Goal: Task Accomplishment & Management: Complete application form

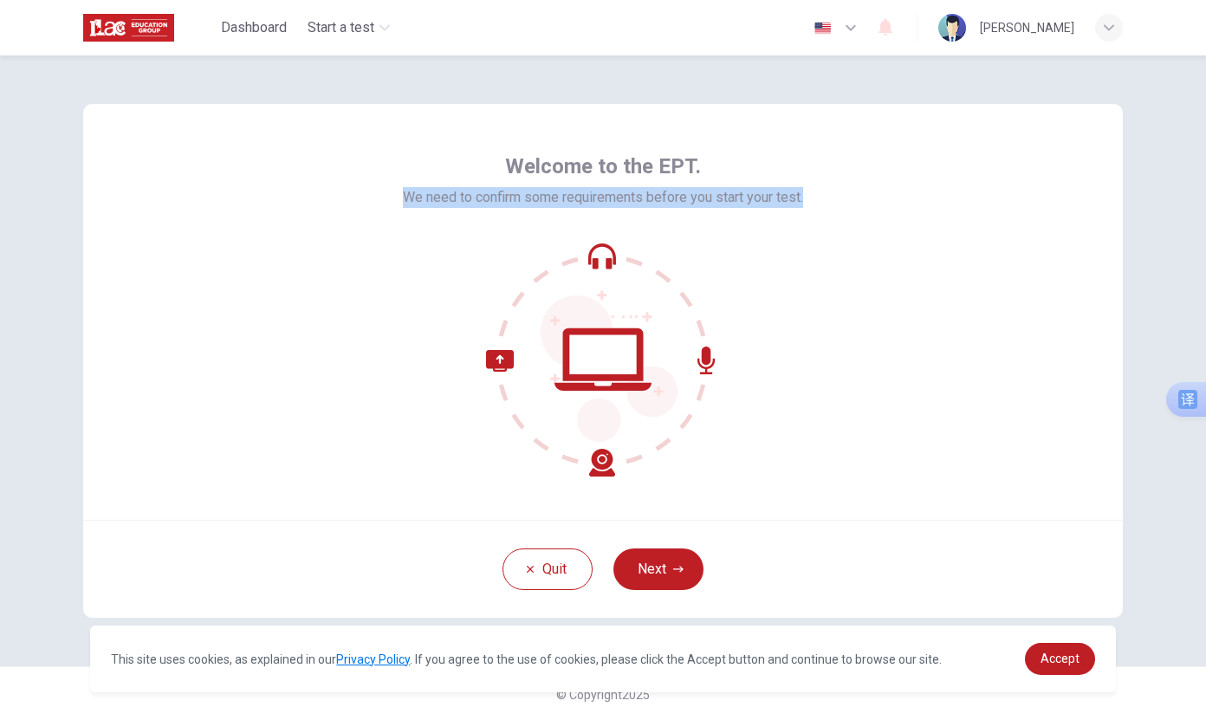
drag, startPoint x: 386, startPoint y: 199, endPoint x: 864, endPoint y: 210, distance: 478.3
click at [864, 210] on div "Welcome to the EPT. We need to confirm some requirements before you start your …" at bounding box center [602, 312] width 1039 height 416
copy span "We need to confirm some requirements before you start your test."
click at [922, 184] on span "翻译" at bounding box center [921, 188] width 24 height 14
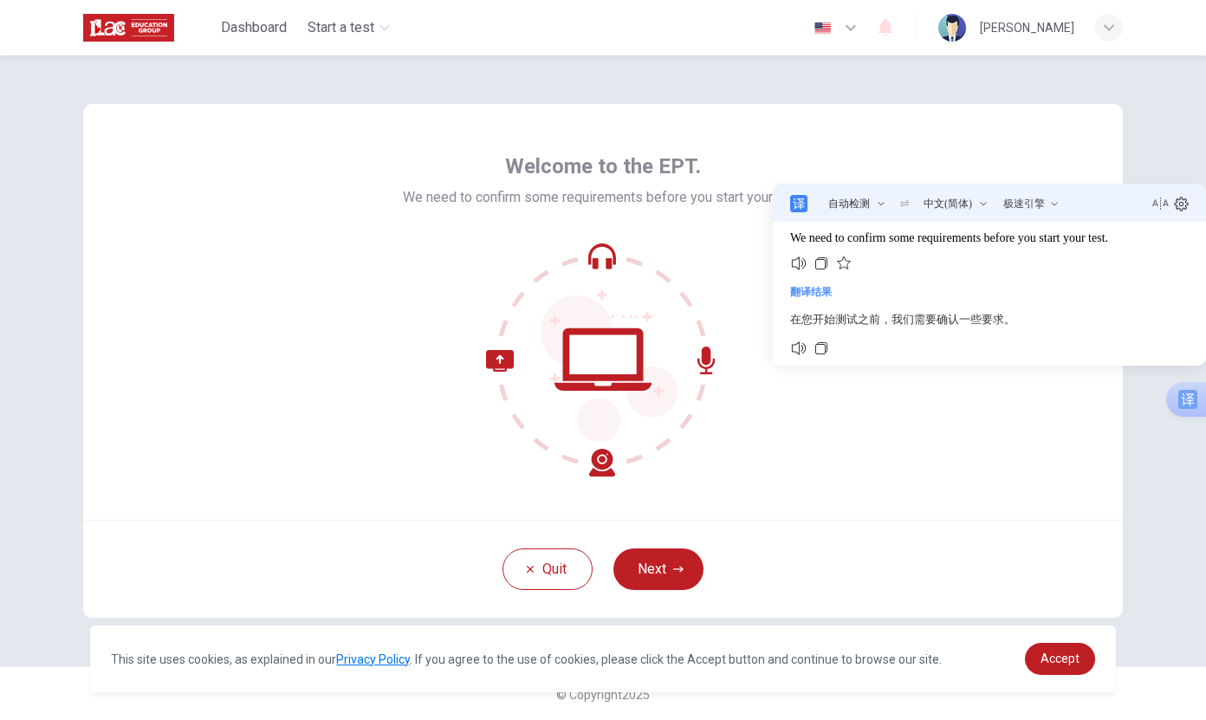
click at [730, 269] on div at bounding box center [603, 360] width 400 height 234
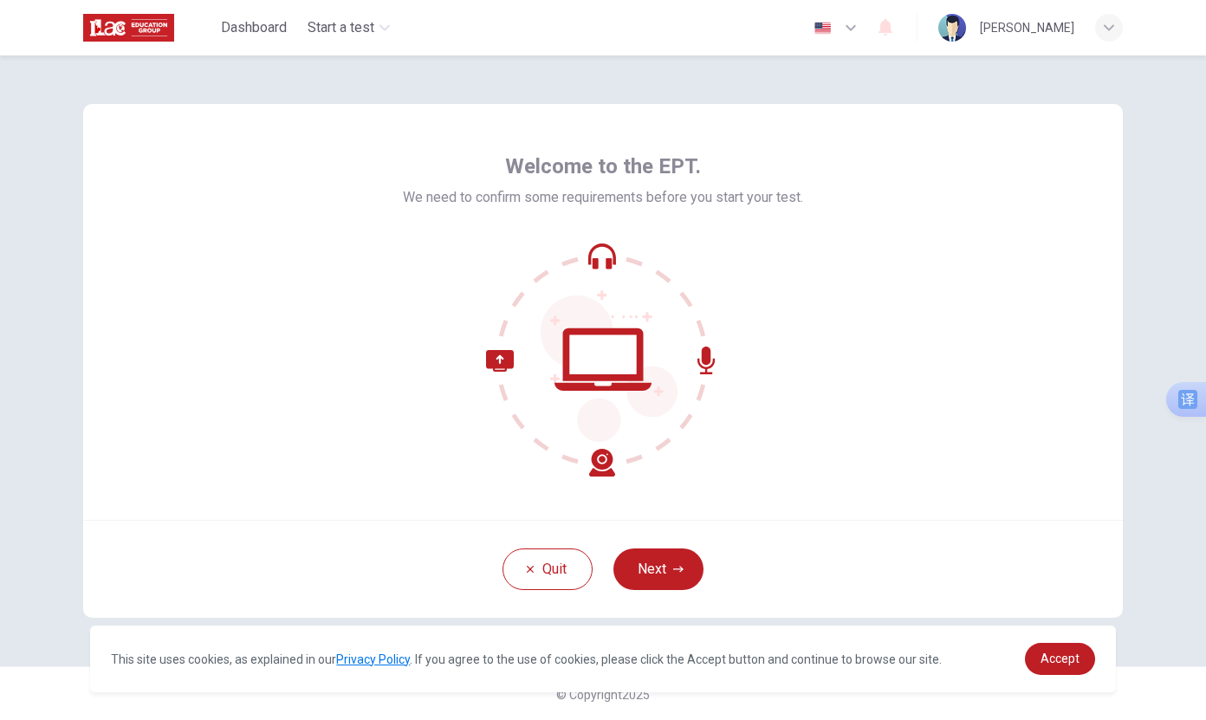
click at [774, 497] on div "Welcome to the EPT. We need to confirm some requirements before you start your …" at bounding box center [602, 312] width 1039 height 416
click at [648, 579] on button "Next" at bounding box center [658, 569] width 90 height 42
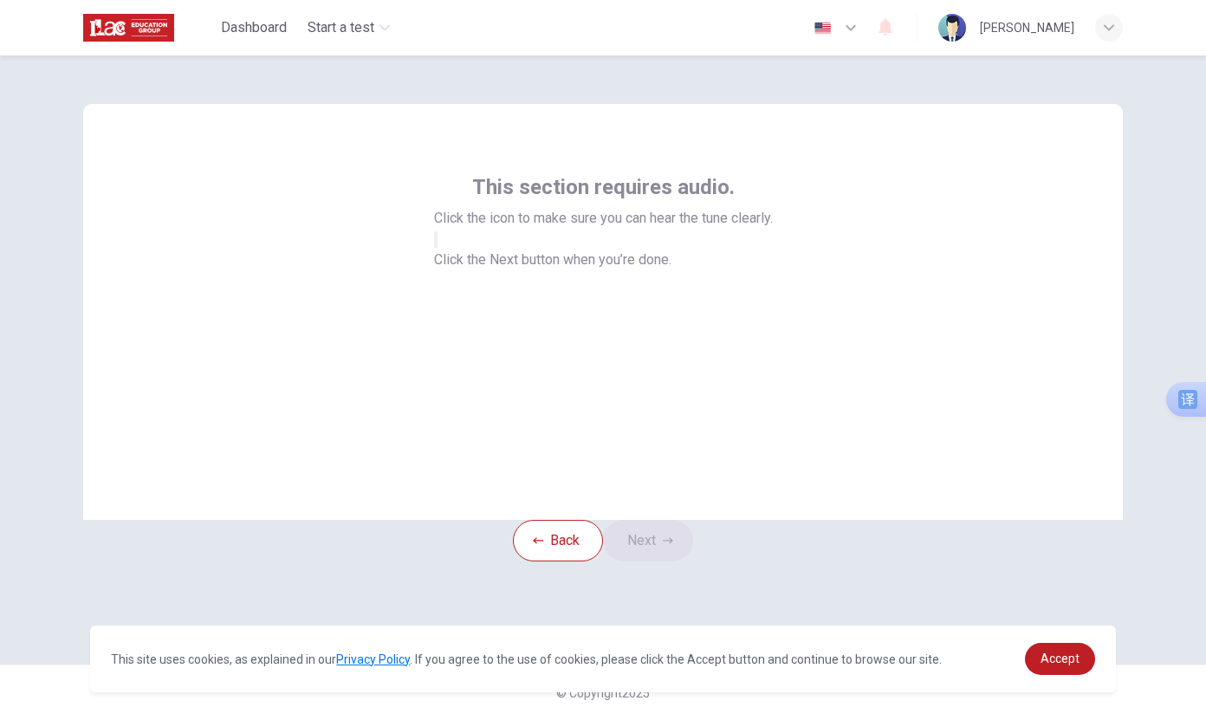
scroll to position [2, 0]
click at [436, 243] on icon "button" at bounding box center [436, 243] width 0 height 0
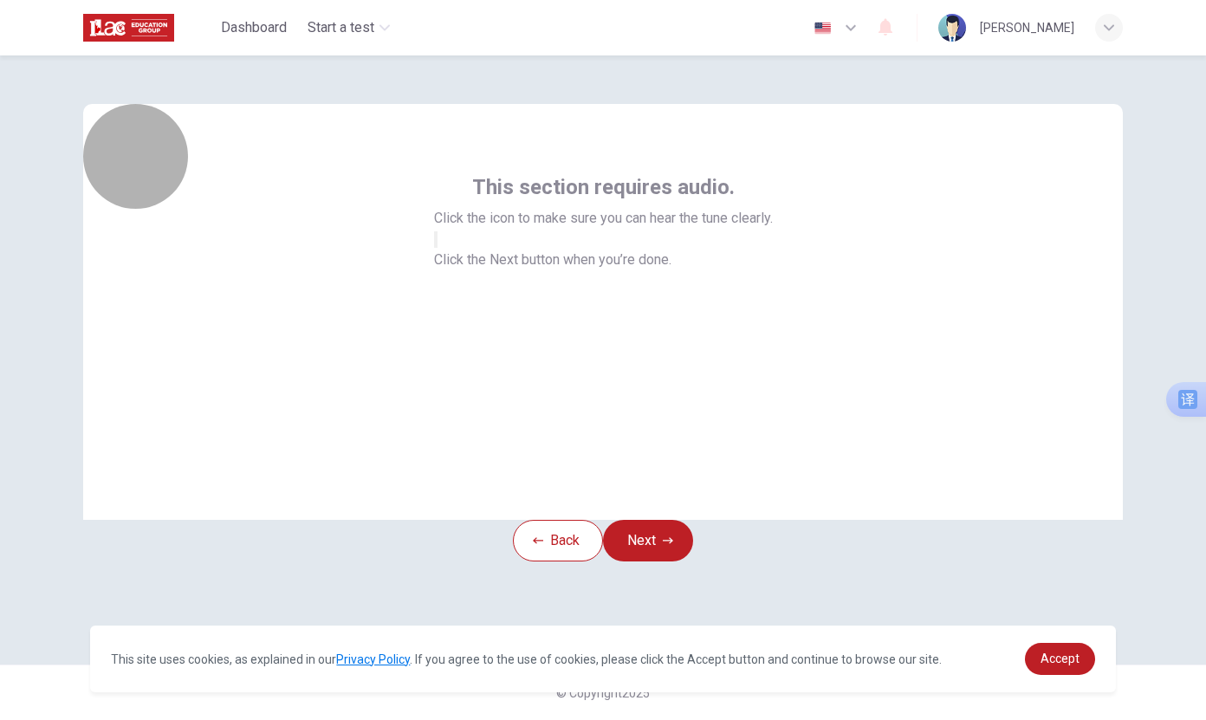
click at [436, 243] on icon "button" at bounding box center [436, 243] width 0 height 0
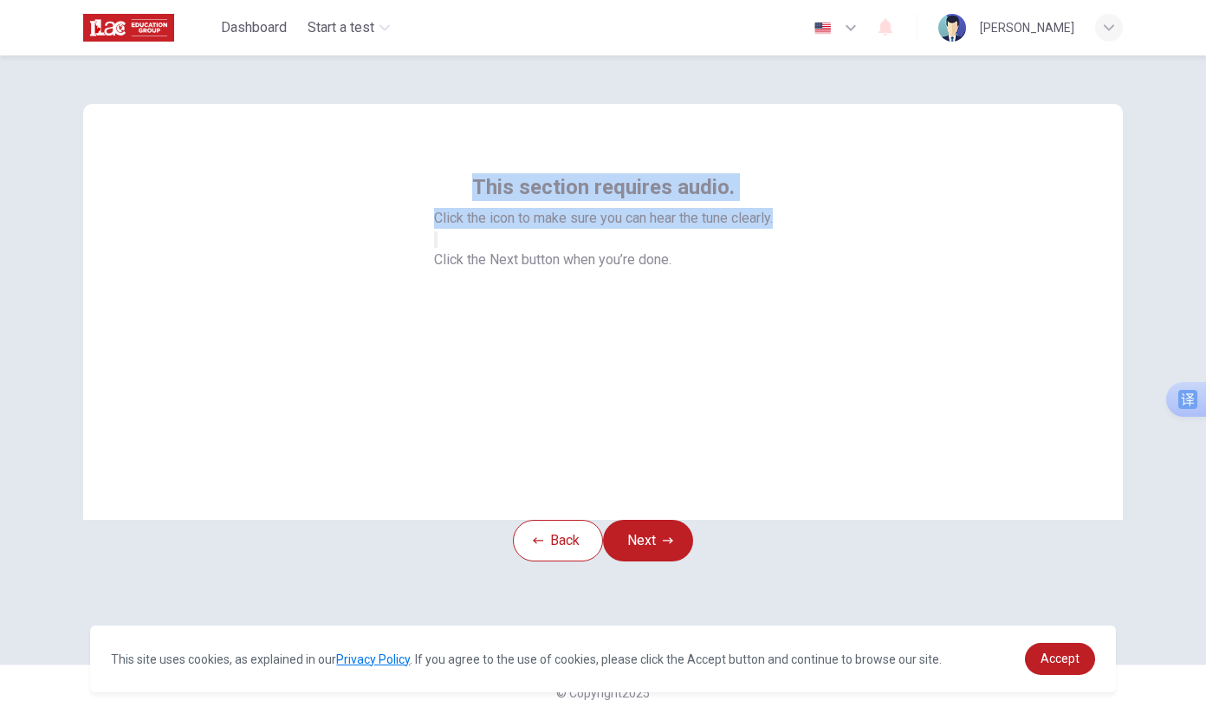
drag, startPoint x: 472, startPoint y: 183, endPoint x: 813, endPoint y: 237, distance: 344.8
click at [819, 237] on div "This section requires audio. Click the icon to make sure you can hear the tune …" at bounding box center [602, 312] width 1039 height 416
copy div "This section requires audio. Click the icon to make sure you can hear the tune …"
click at [939, 218] on span "翻译" at bounding box center [940, 215] width 24 height 14
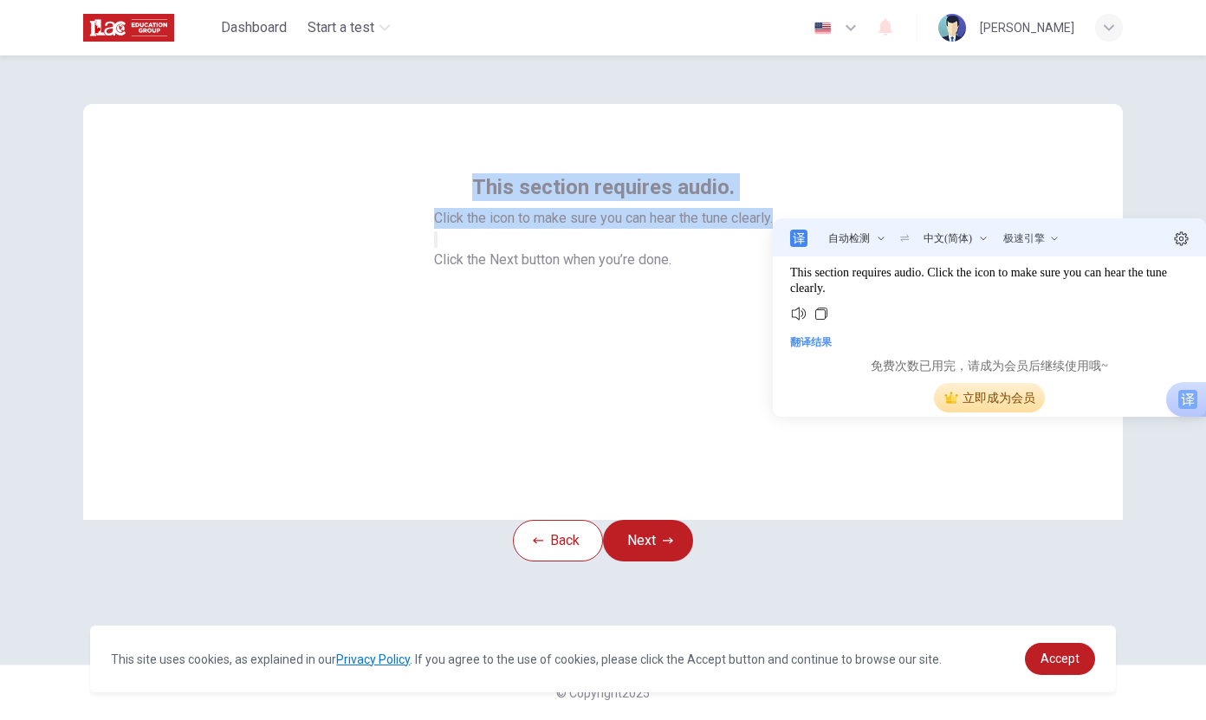
click at [1011, 403] on span "立即成为会员" at bounding box center [989, 398] width 92 height 16
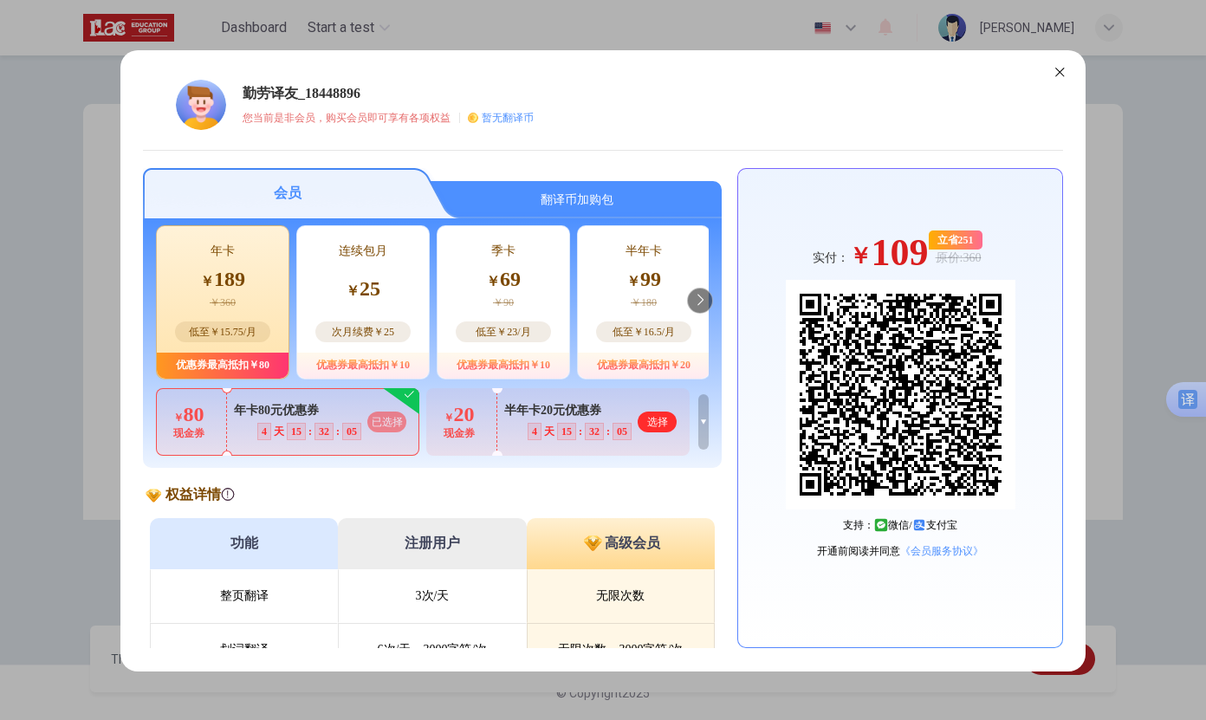
drag, startPoint x: 385, startPoint y: 301, endPoint x: 394, endPoint y: 310, distance: 12.9
click at [385, 301] on div "连续包月 ￥ 25 次月续费￥25" at bounding box center [363, 289] width 132 height 126
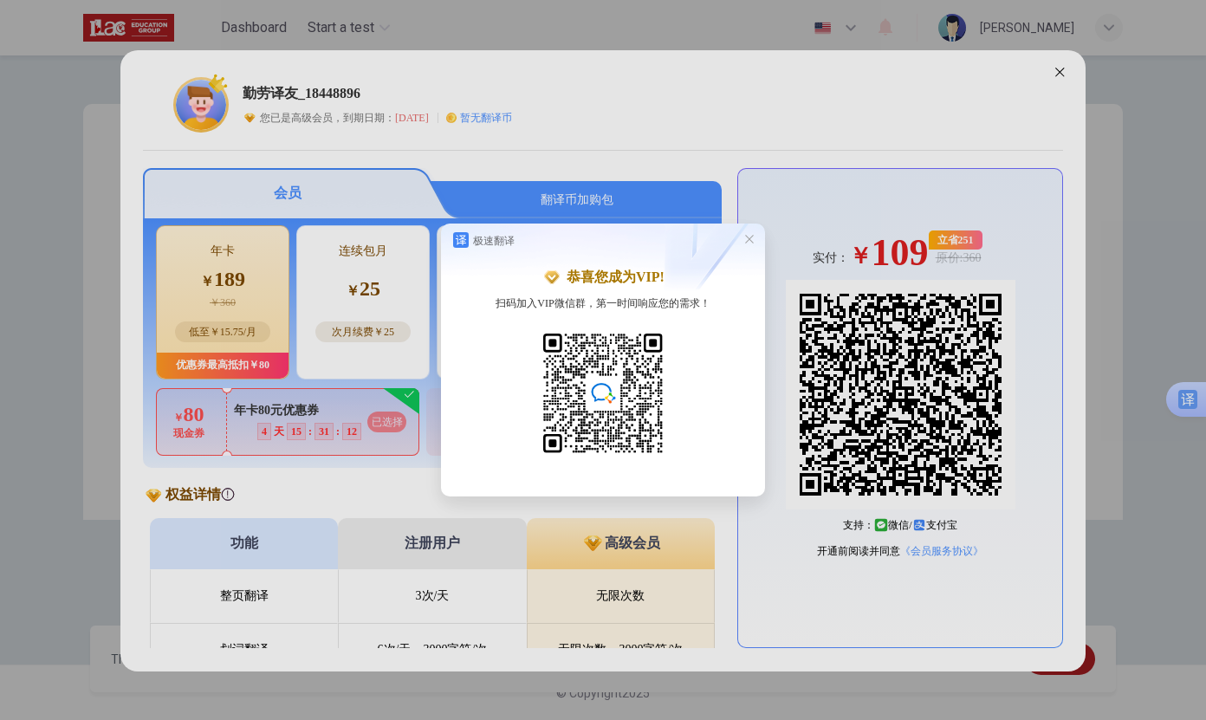
click at [1066, 67] on div "极速翻译 恭喜您成为VIP! 扫码加入VIP微信群，第一时间响应您的需求！" at bounding box center [603, 360] width 1206 height 720
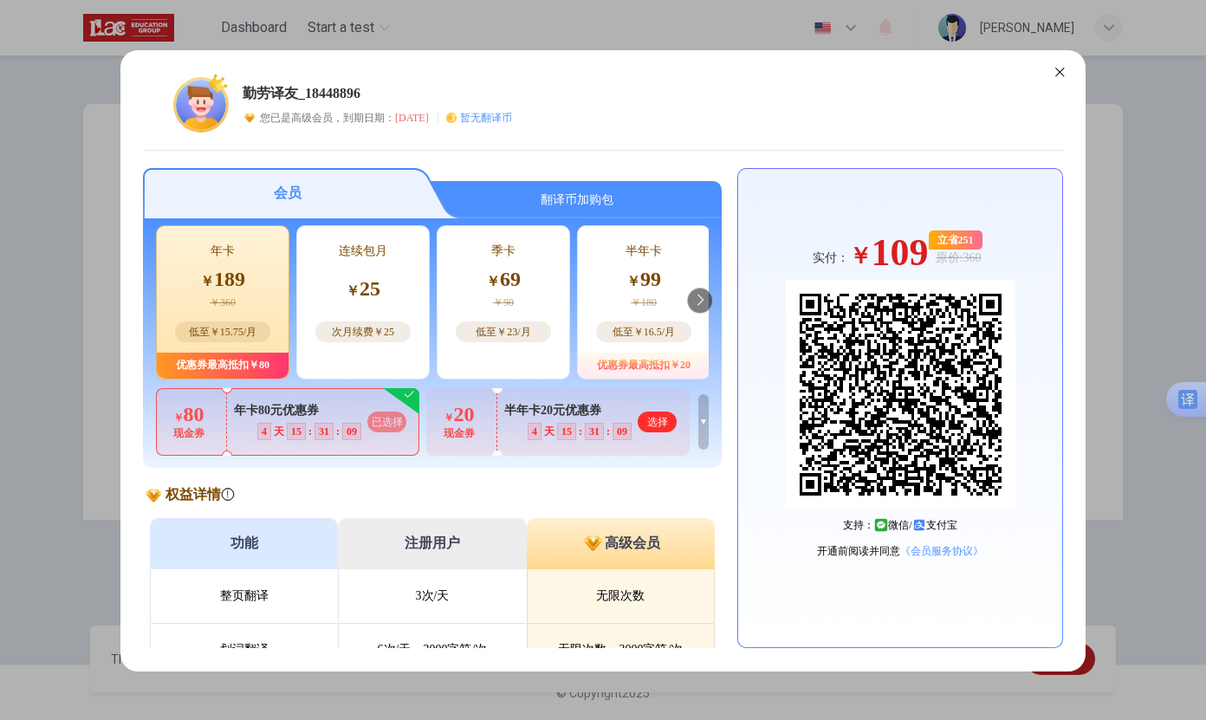
click at [1065, 68] on icon at bounding box center [1059, 72] width 21 height 21
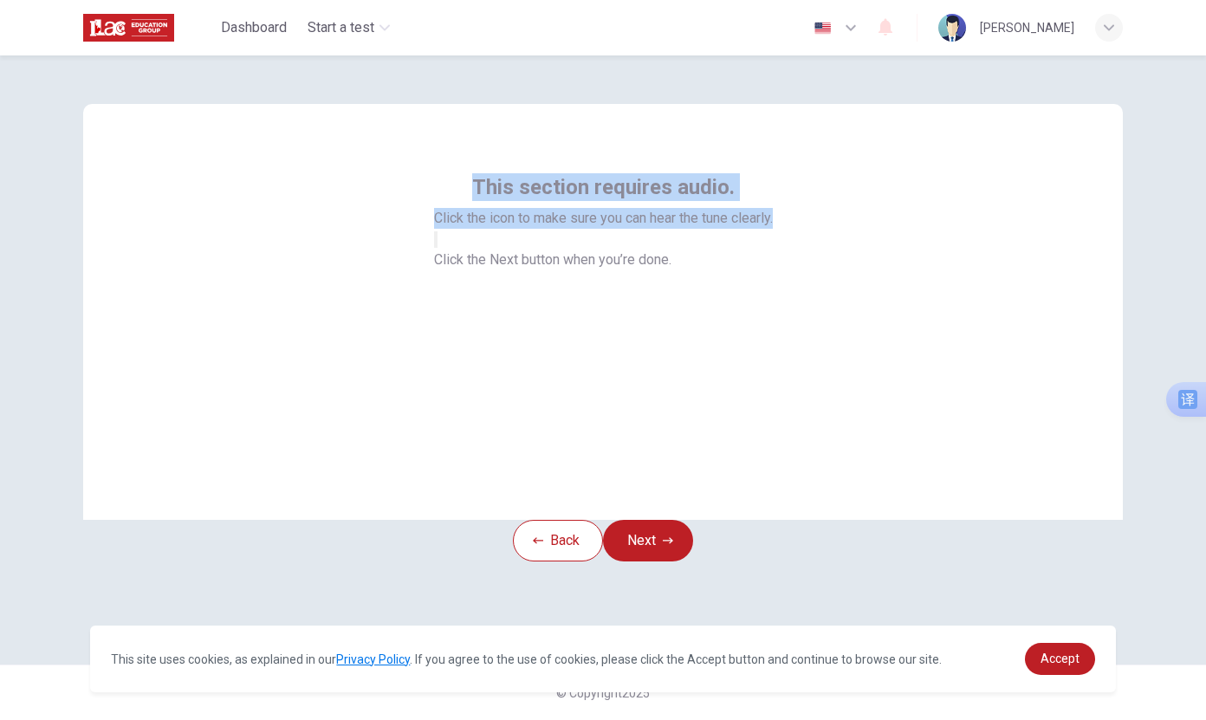
drag, startPoint x: 454, startPoint y: 181, endPoint x: 796, endPoint y: 234, distance: 346.2
click at [796, 234] on div "This section requires audio. Click the icon to make sure you can hear the tune …" at bounding box center [602, 312] width 1039 height 416
copy div "This section requires audio. Click the icon to make sure you can hear the tune …"
click at [917, 212] on span "翻译" at bounding box center [916, 211] width 24 height 14
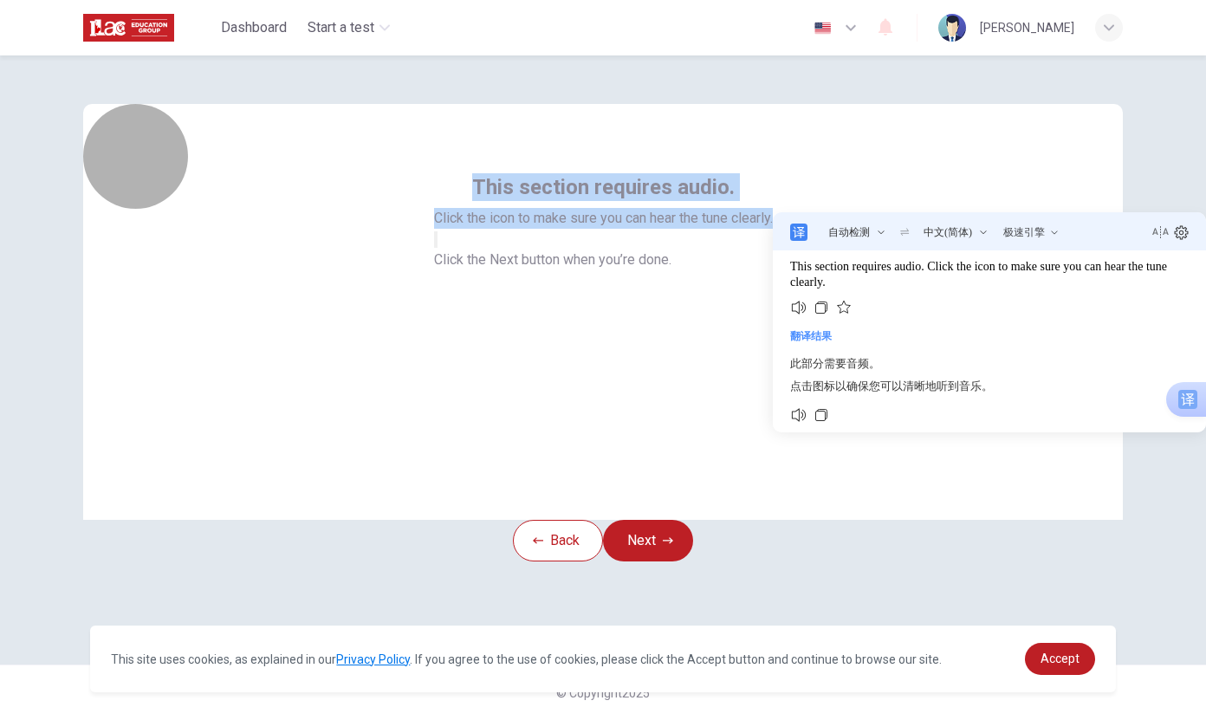
click at [436, 243] on icon "button" at bounding box center [436, 243] width 0 height 0
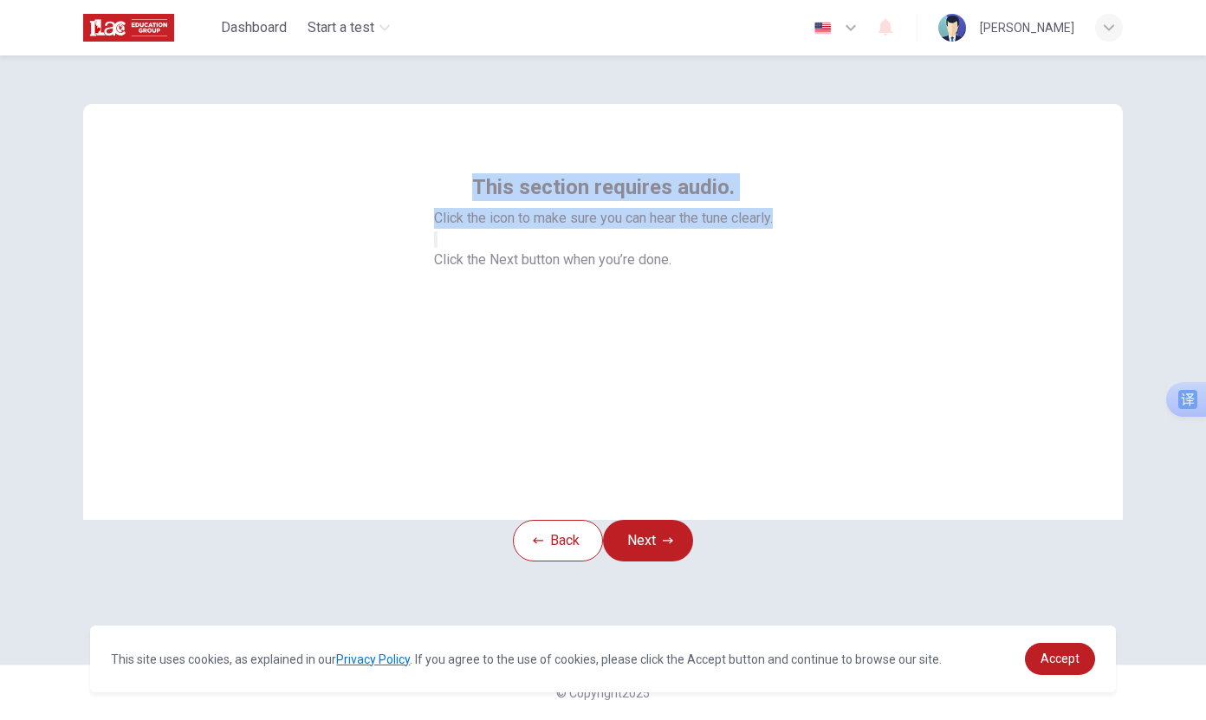
click at [661, 561] on button "Next" at bounding box center [648, 541] width 90 height 42
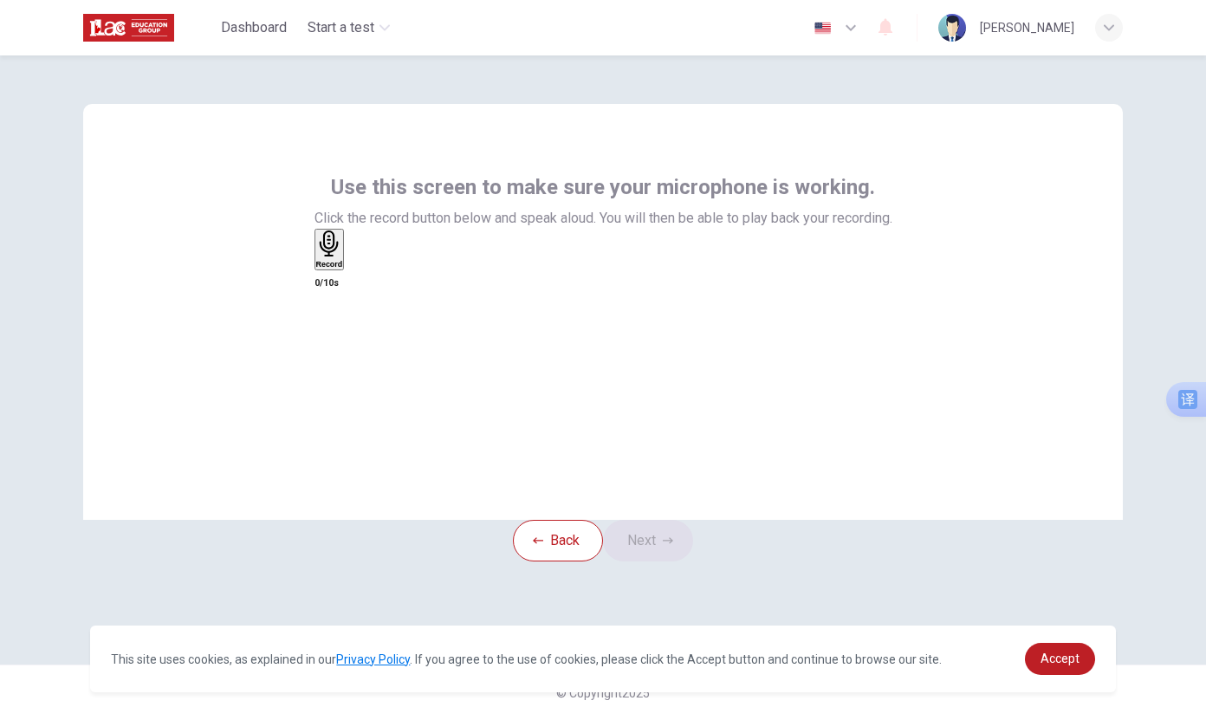
click at [763, 429] on div "Use this screen to make sure your microphone is working. Click the record butto…" at bounding box center [602, 312] width 1039 height 416
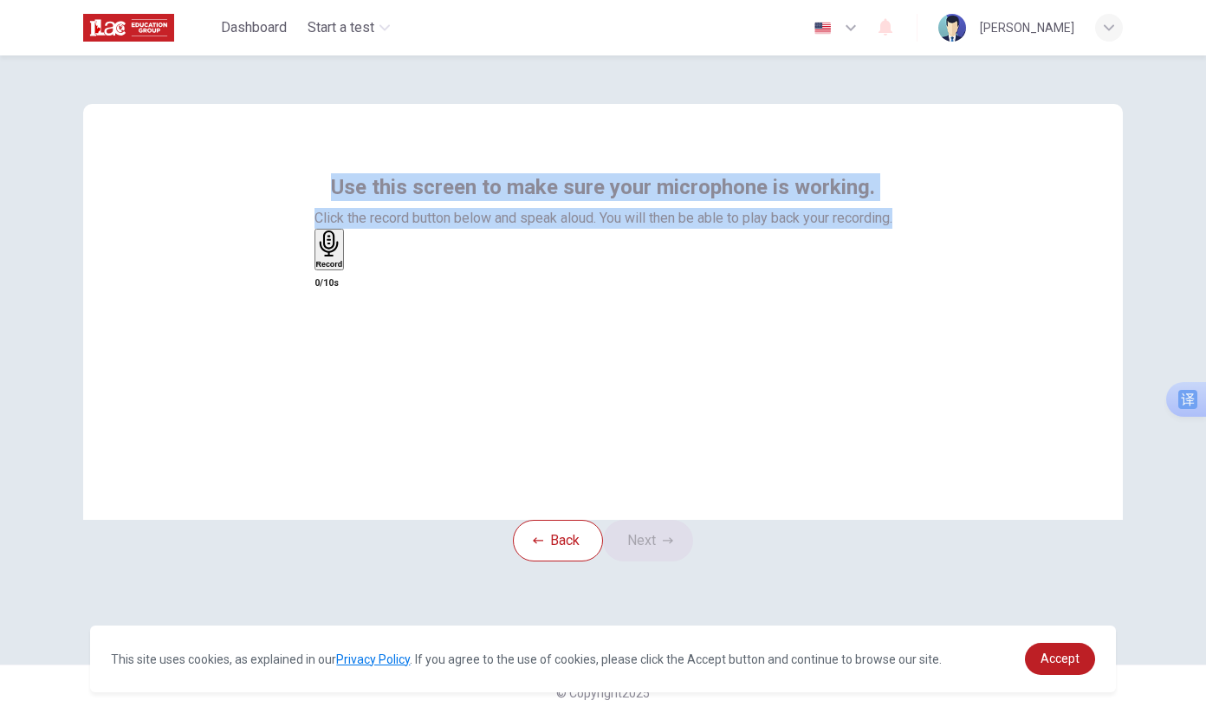
drag, startPoint x: 314, startPoint y: 180, endPoint x: 933, endPoint y: 231, distance: 620.6
click at [933, 231] on div "Use this screen to make sure your microphone is working. Click the record butto…" at bounding box center [602, 312] width 1039 height 416
copy div "Use this screen to make sure your microphone is working. Click the record butto…"
click at [1052, 208] on span "翻译" at bounding box center [1053, 209] width 24 height 14
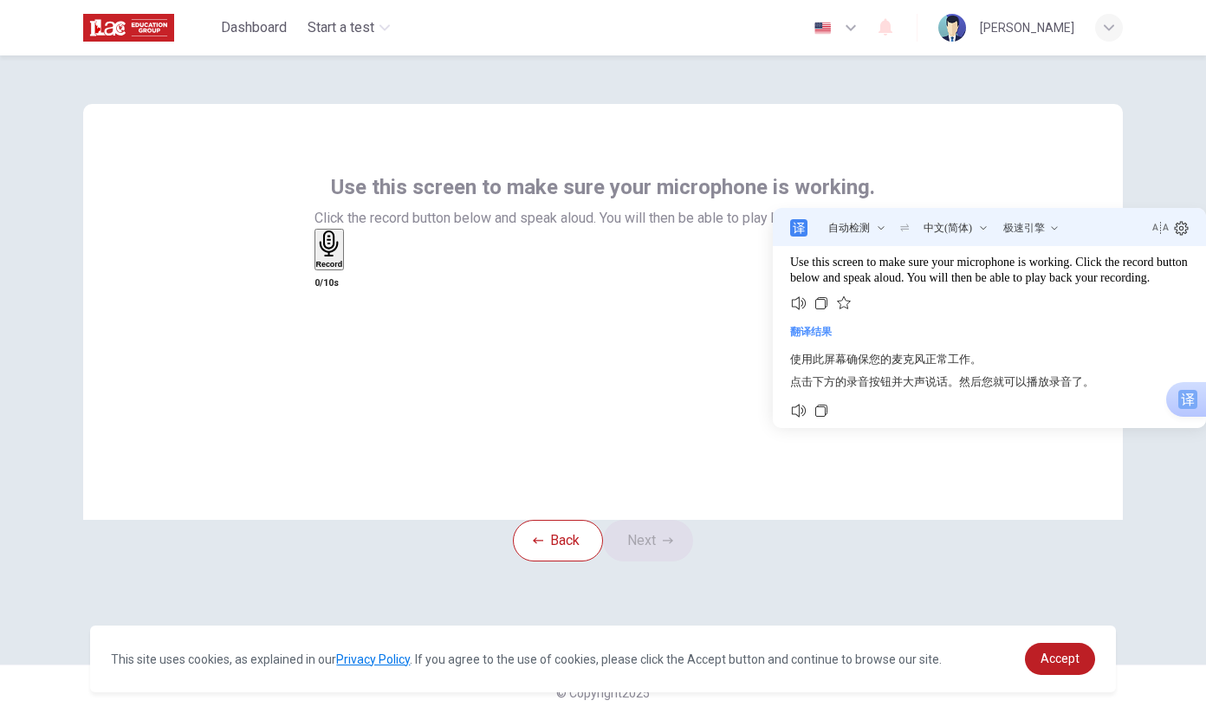
click at [716, 294] on div "Record 0/10s" at bounding box center [603, 261] width 578 height 65
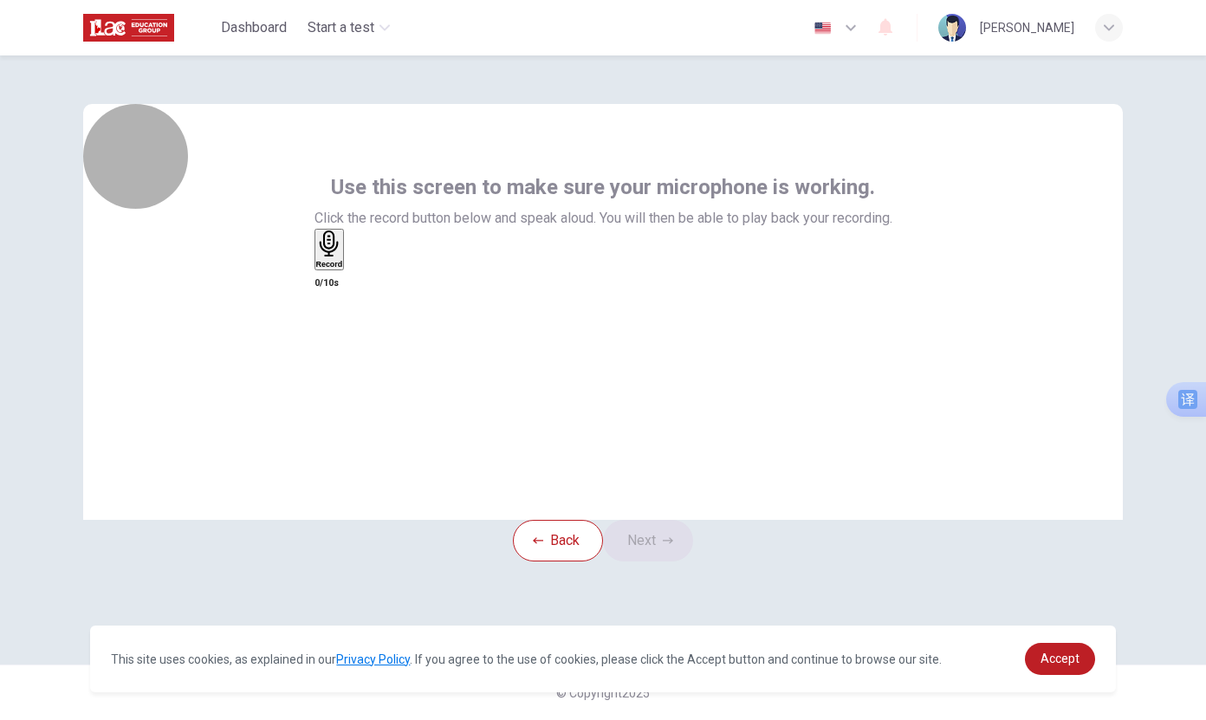
click at [343, 257] on icon "button" at bounding box center [329, 243] width 27 height 27
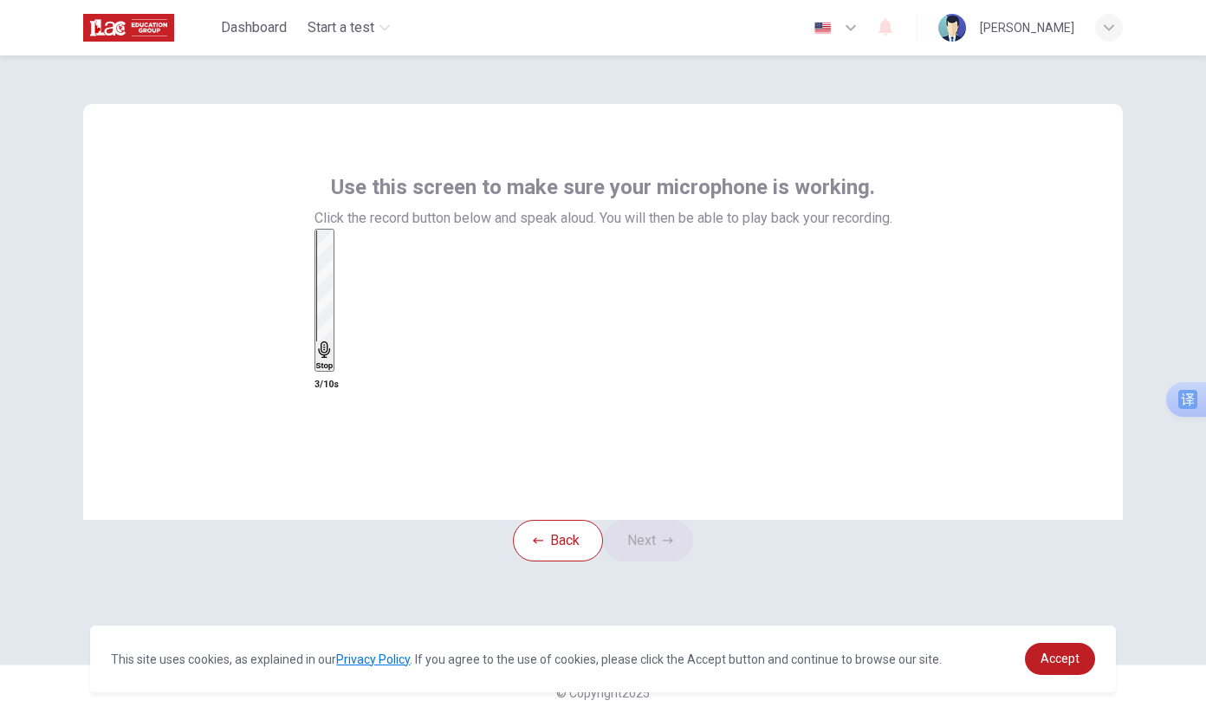
click at [333, 324] on div "Stop" at bounding box center [324, 299] width 17 height 139
click at [366, 283] on icon "button" at bounding box center [361, 277] width 10 height 12
click at [652, 561] on button "Next" at bounding box center [648, 541] width 90 height 42
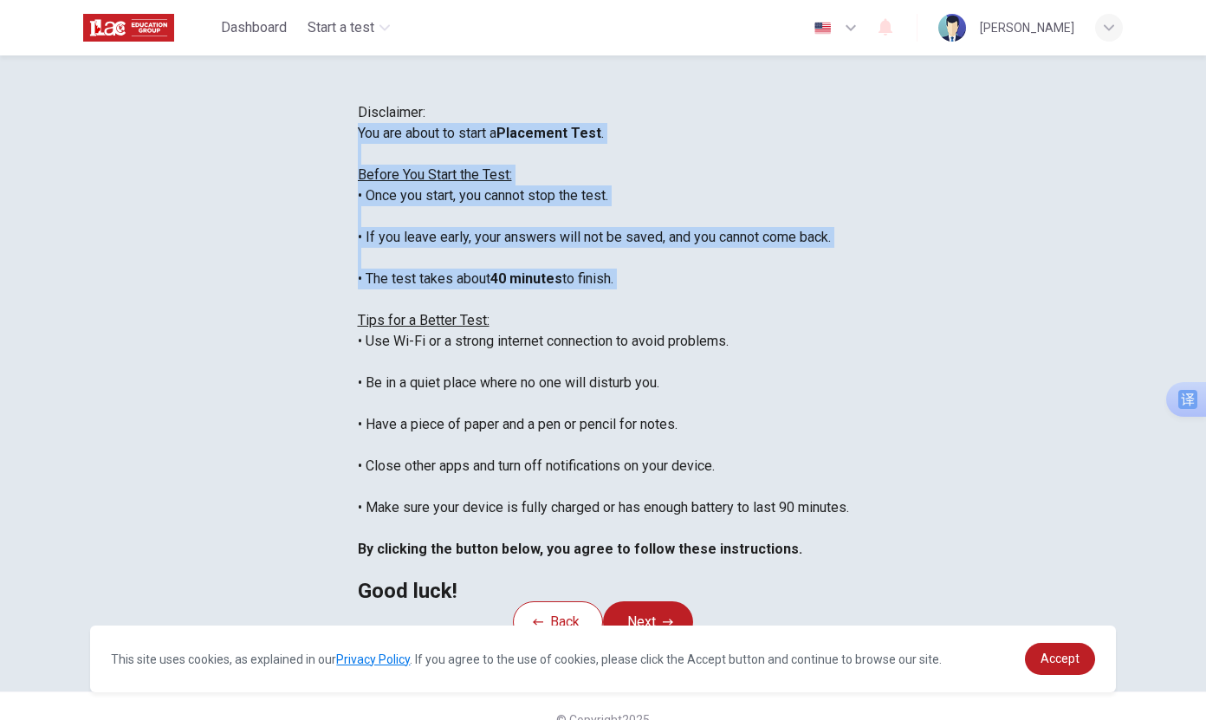
drag, startPoint x: 230, startPoint y: 246, endPoint x: 650, endPoint y: 423, distance: 455.0
click at [650, 423] on div "You are about to start a Placement Test . Before You Start the Test: • Once you…" at bounding box center [603, 362] width 491 height 478
copy div "You are about to start a Placement Test . Before You Start the Test: • Once you…"
click at [765, 398] on span "翻译" at bounding box center [770, 400] width 24 height 14
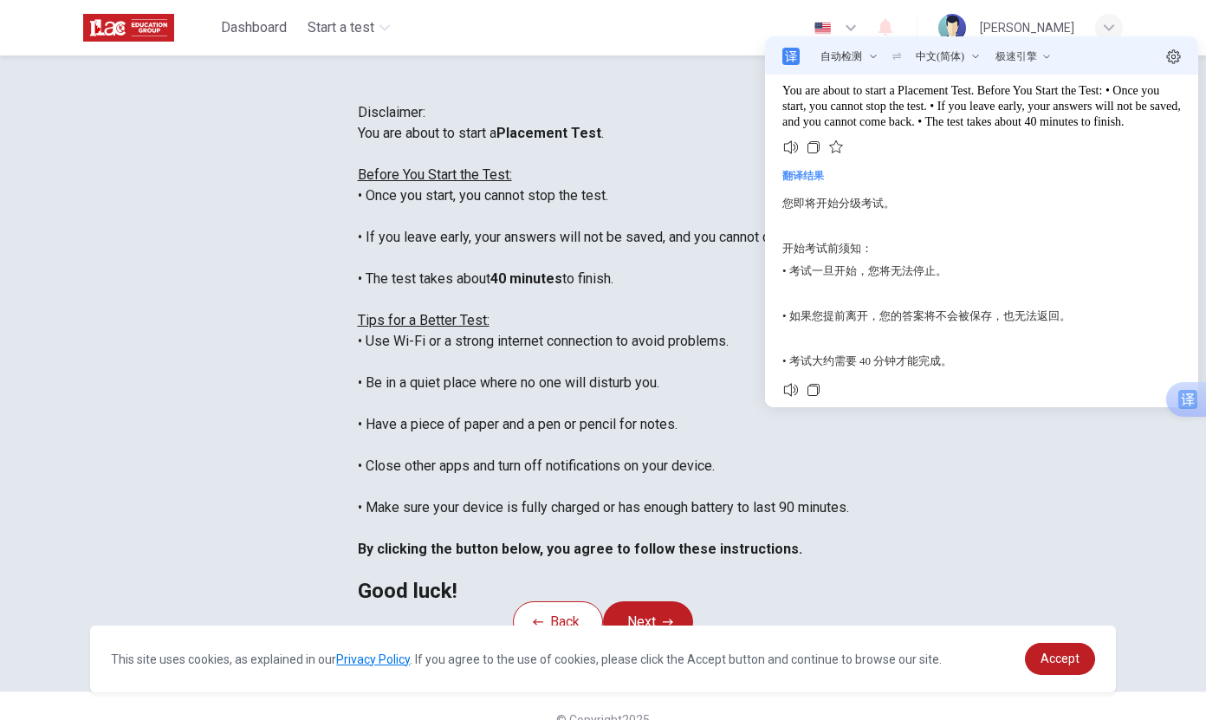
click at [716, 441] on div "You are about to start a Placement Test . Before You Start the Test: • Once you…" at bounding box center [603, 362] width 491 height 478
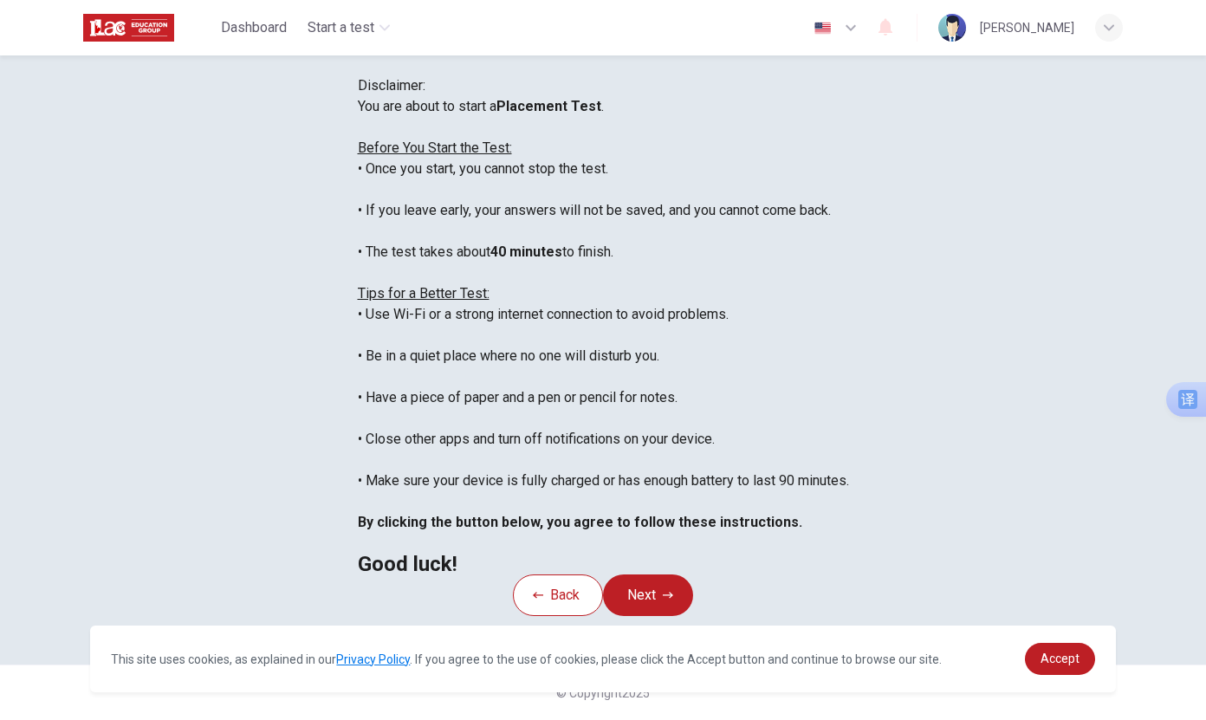
scroll to position [226, 0]
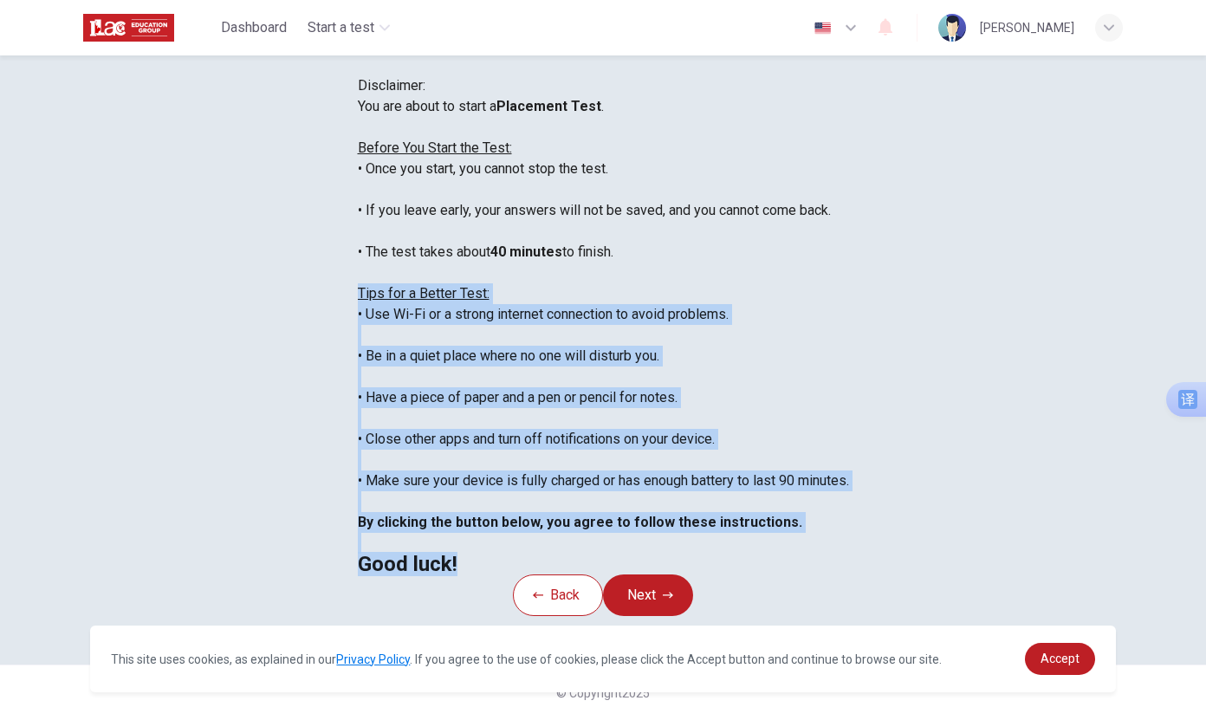
drag, startPoint x: 233, startPoint y: 191, endPoint x: 680, endPoint y: 487, distance: 536.2
click at [680, 487] on div "You are about to start a Placement Test . Before You Start the Test: • Once you…" at bounding box center [603, 335] width 491 height 478
copy div "Tips for a Better Test: • Use Wi-Fi or a strong internet connection to avoid pr…"
click at [795, 465] on span "翻译" at bounding box center [800, 464] width 24 height 14
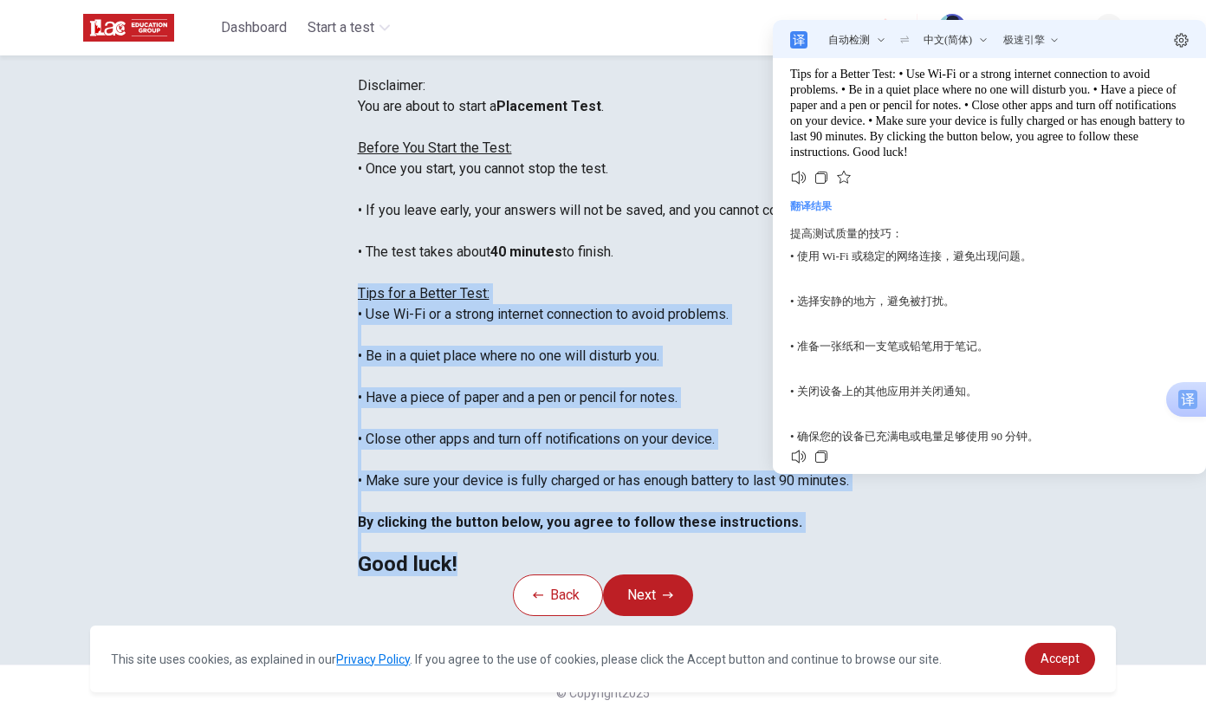
click at [849, 519] on div "Disclaimer: You are about to start a Placement Test . Before You Start the Test…" at bounding box center [603, 324] width 491 height 499
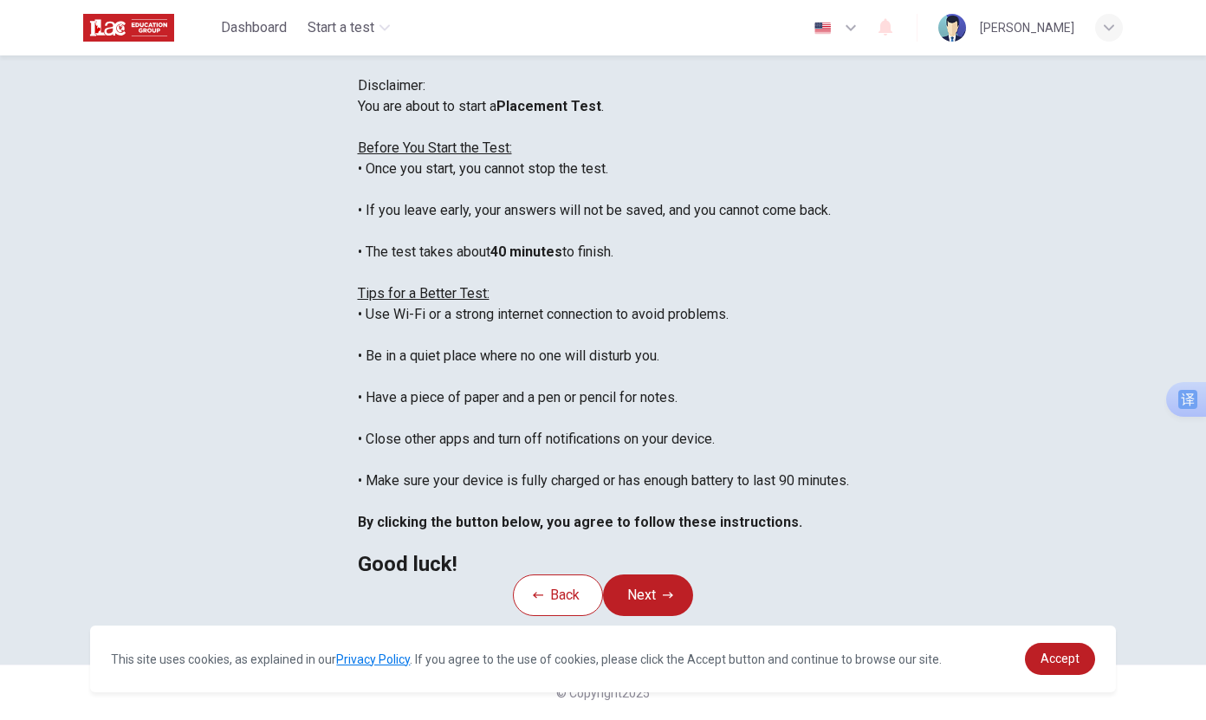
click at [693, 574] on div "Back Next" at bounding box center [603, 595] width 180 height 42
click at [69, 47] on div "Dashboard Start a test English en ​ [PERSON_NAME]" at bounding box center [602, 27] width 1095 height 55
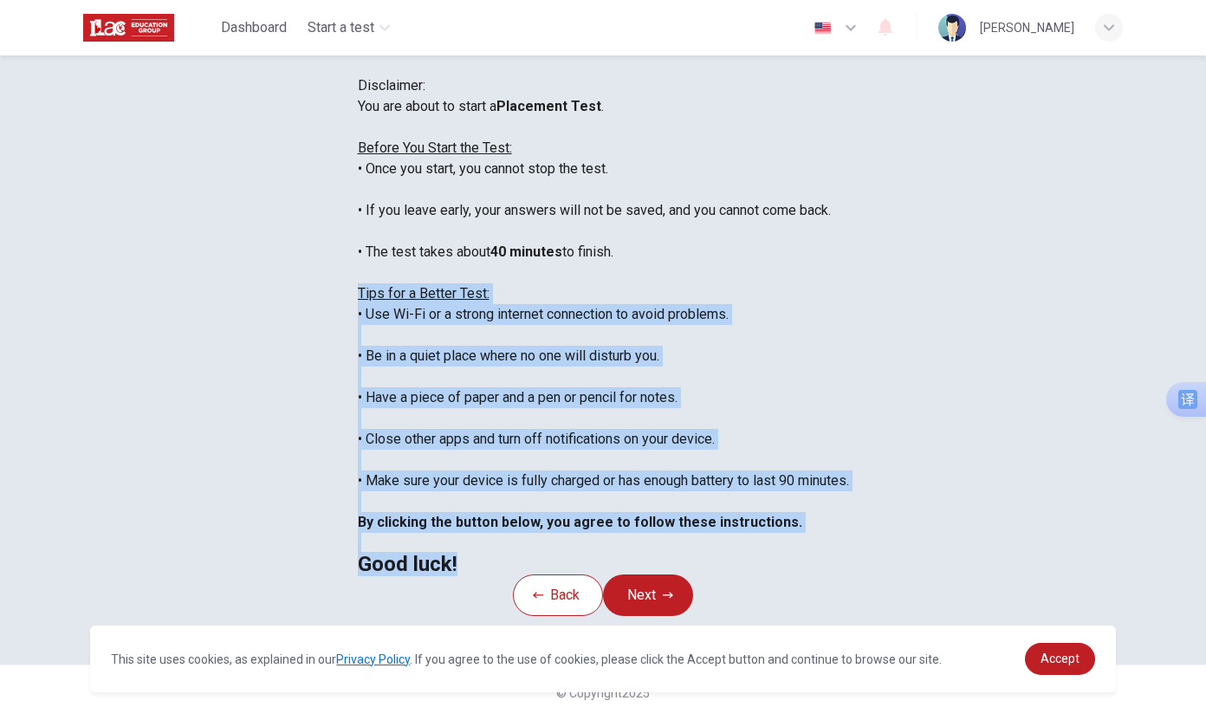
drag, startPoint x: 232, startPoint y: 174, endPoint x: 710, endPoint y: 449, distance: 551.4
click at [710, 449] on div "You are about to start a Placement Test . Before You Start the Test: • Once you…" at bounding box center [603, 335] width 491 height 478
copy div "Tips for a Better Test: • Use Wi-Fi or a strong internet connection to avoid pr…"
click at [818, 431] on div "翻译" at bounding box center [832, 426] width 41 height 26
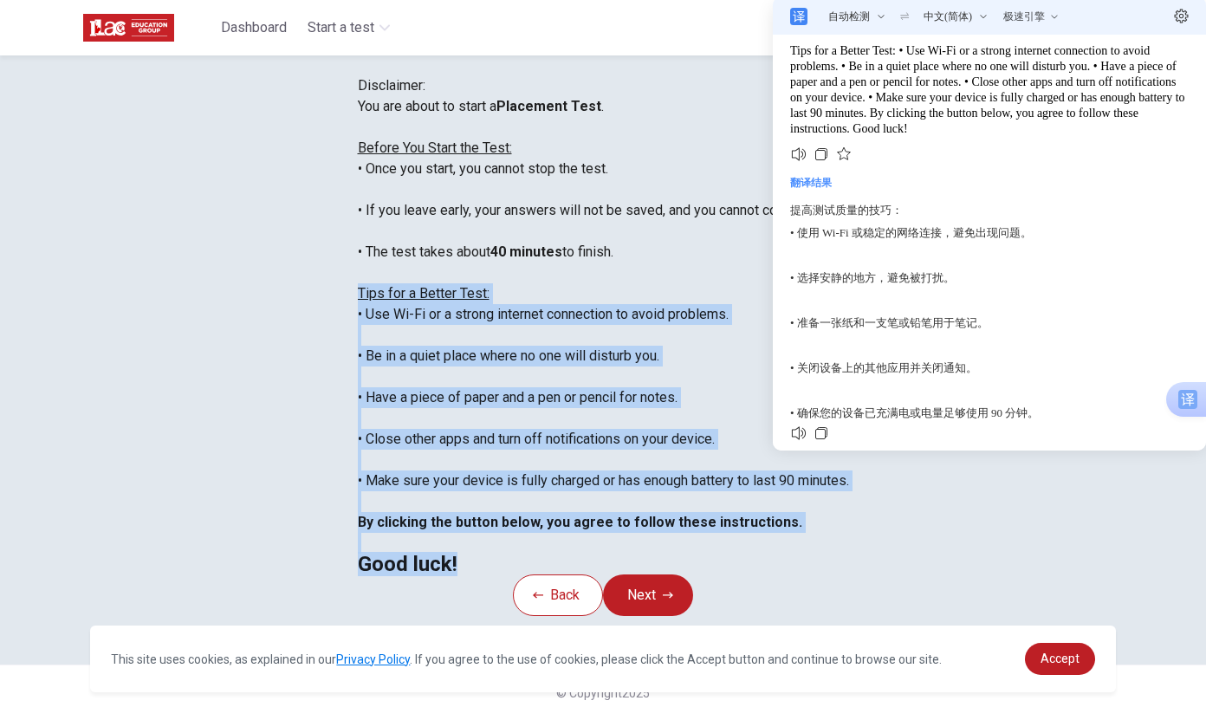
click at [707, 223] on div "You are about to start a Placement Test . Before You Start the Test: • Once you…" at bounding box center [603, 335] width 491 height 478
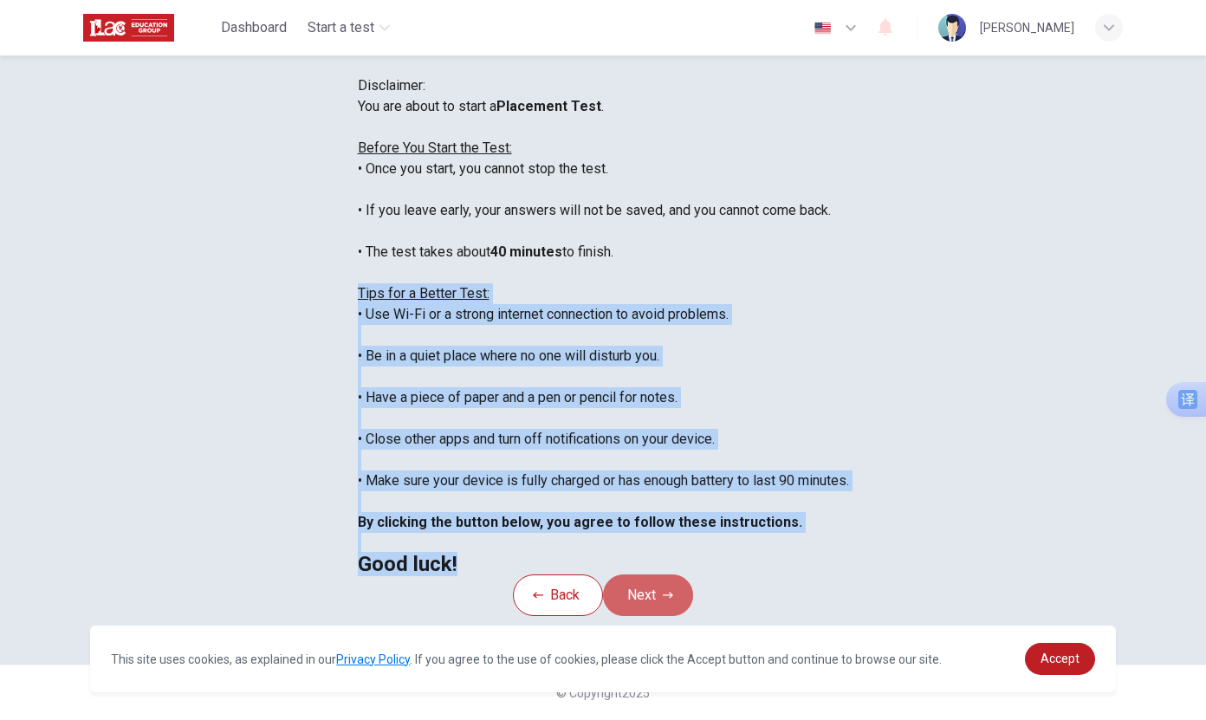
click at [662, 574] on button "Next" at bounding box center [648, 595] width 90 height 42
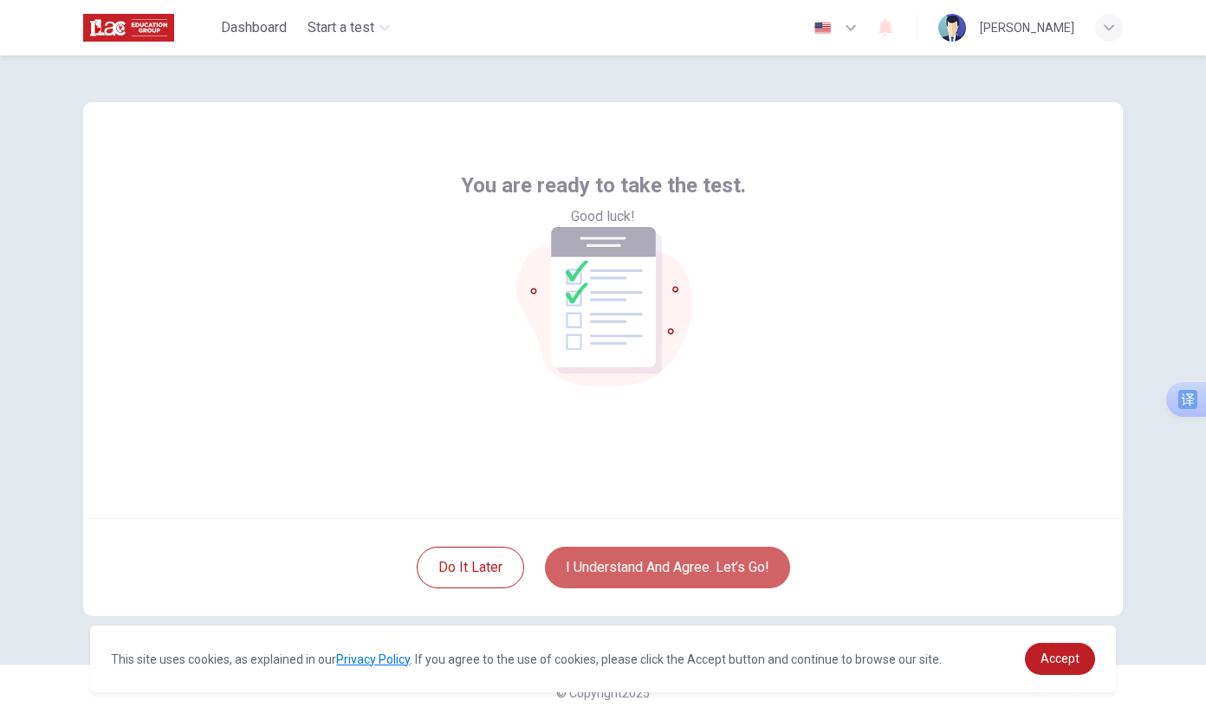
click at [689, 575] on button "I understand and agree. Let’s go!" at bounding box center [667, 568] width 245 height 42
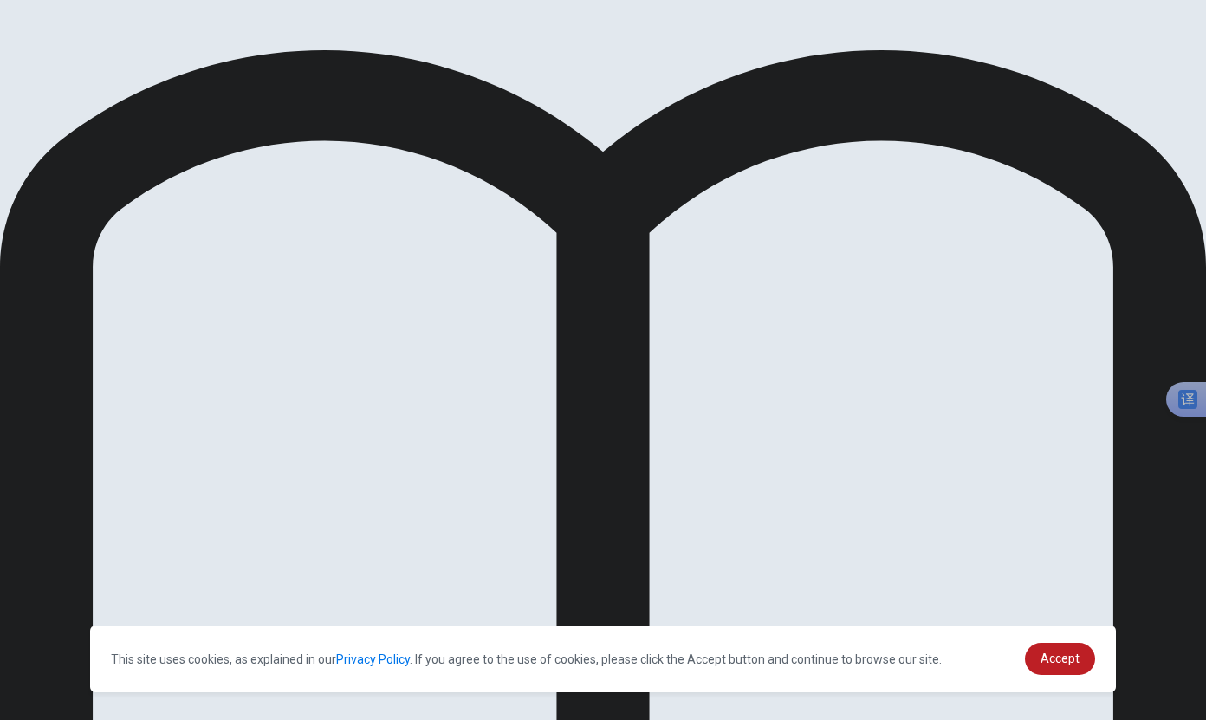
drag, startPoint x: 135, startPoint y: 217, endPoint x: 282, endPoint y: 353, distance: 201.0
drag, startPoint x: 135, startPoint y: 220, endPoint x: 380, endPoint y: 282, distance: 252.9
drag, startPoint x: 416, startPoint y: 308, endPoint x: 180, endPoint y: 298, distance: 235.8
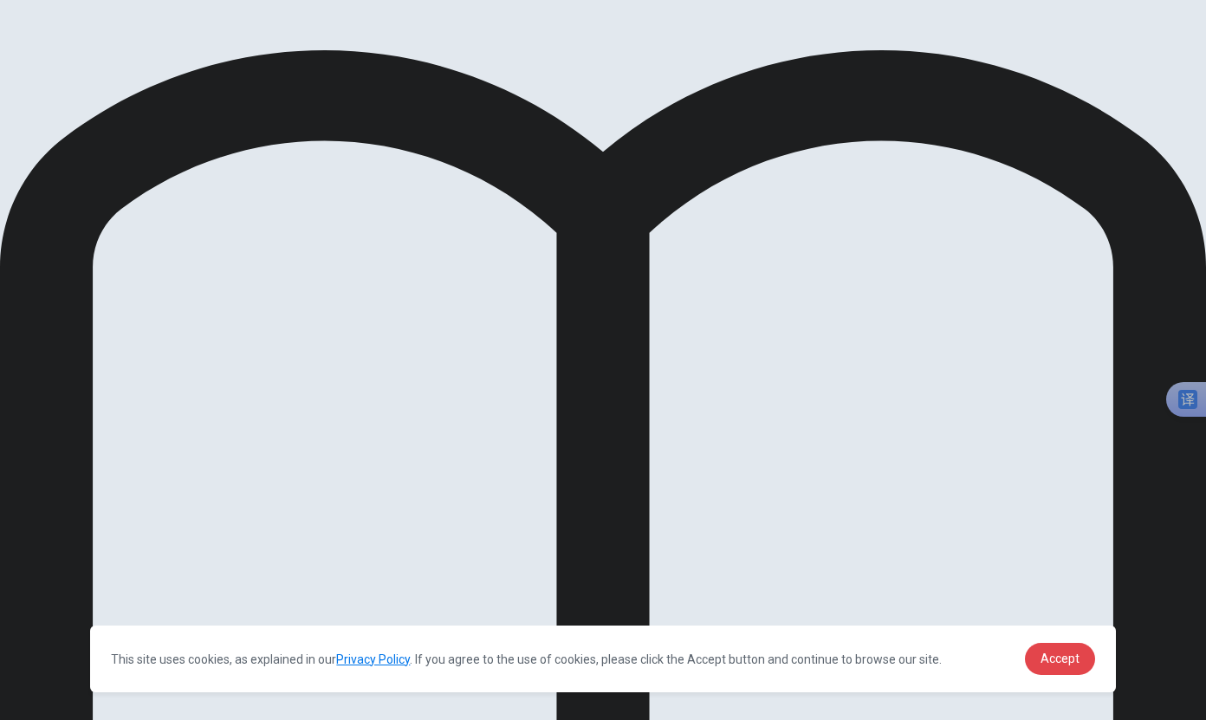
click at [1064, 656] on span "Accept" at bounding box center [1059, 658] width 39 height 14
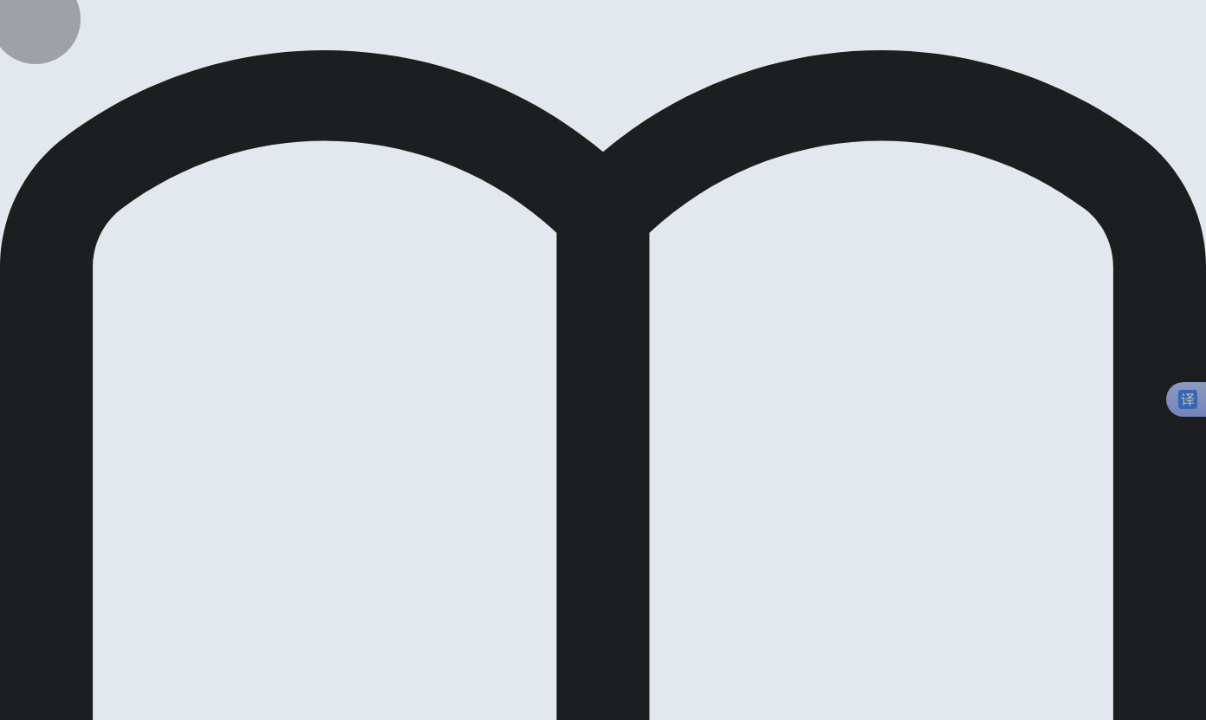
drag, startPoint x: 896, startPoint y: 33, endPoint x: 848, endPoint y: 249, distance: 220.9
click at [848, 249] on div "EPT Language Use Question 4 of 30 Review Back Next 00:08:37 Question 4 of 30 00…" at bounding box center [603, 360] width 1206 height 720
drag, startPoint x: 897, startPoint y: 23, endPoint x: 883, endPoint y: 50, distance: 31.0
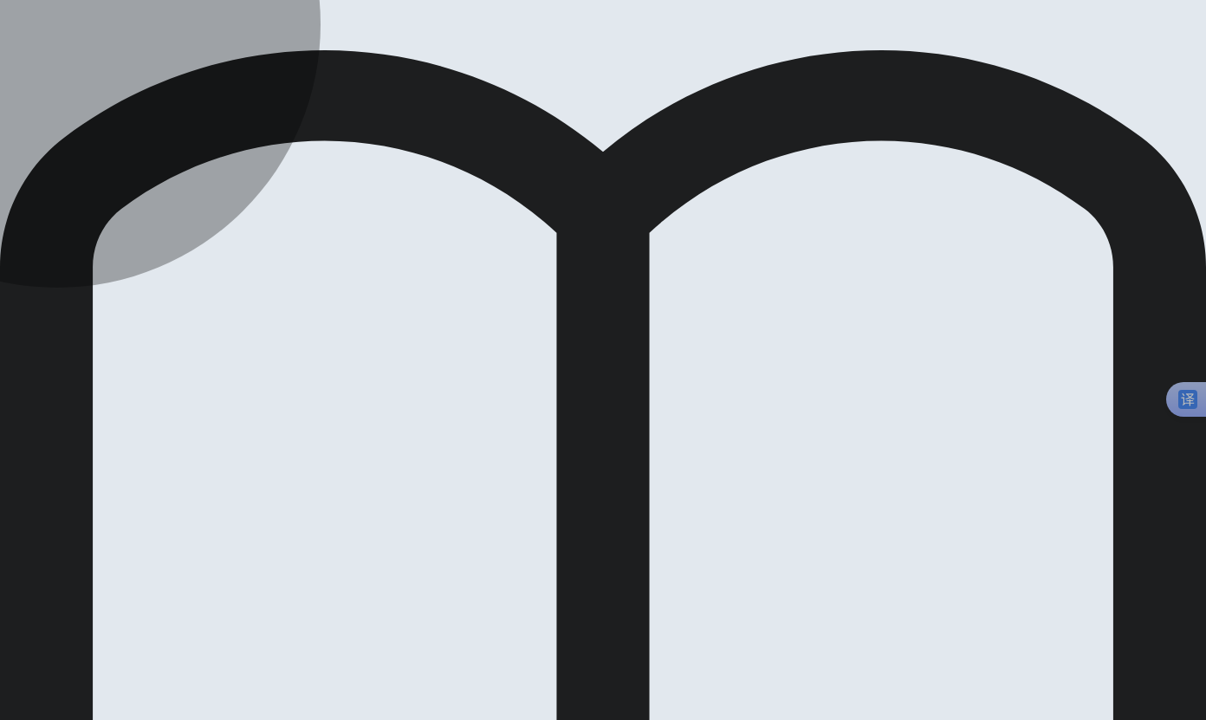
drag, startPoint x: 495, startPoint y: 283, endPoint x: 509, endPoint y: 284, distance: 13.9
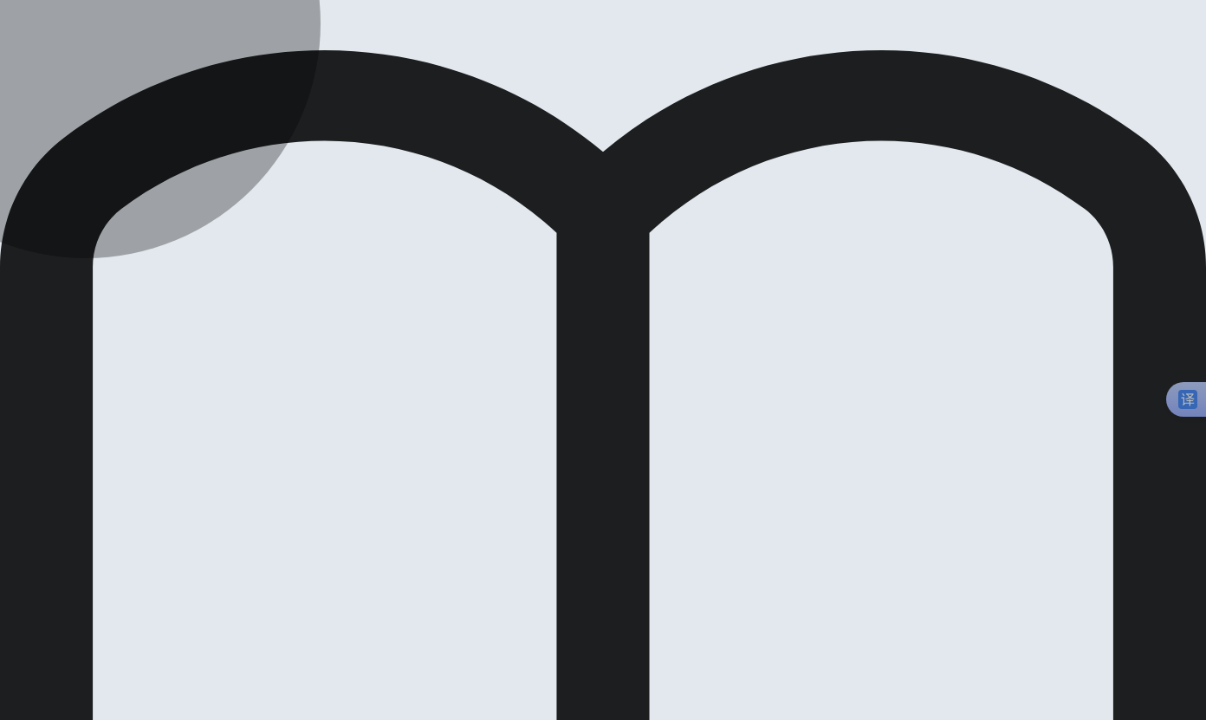
drag, startPoint x: 524, startPoint y: 340, endPoint x: 568, endPoint y: 340, distance: 44.2
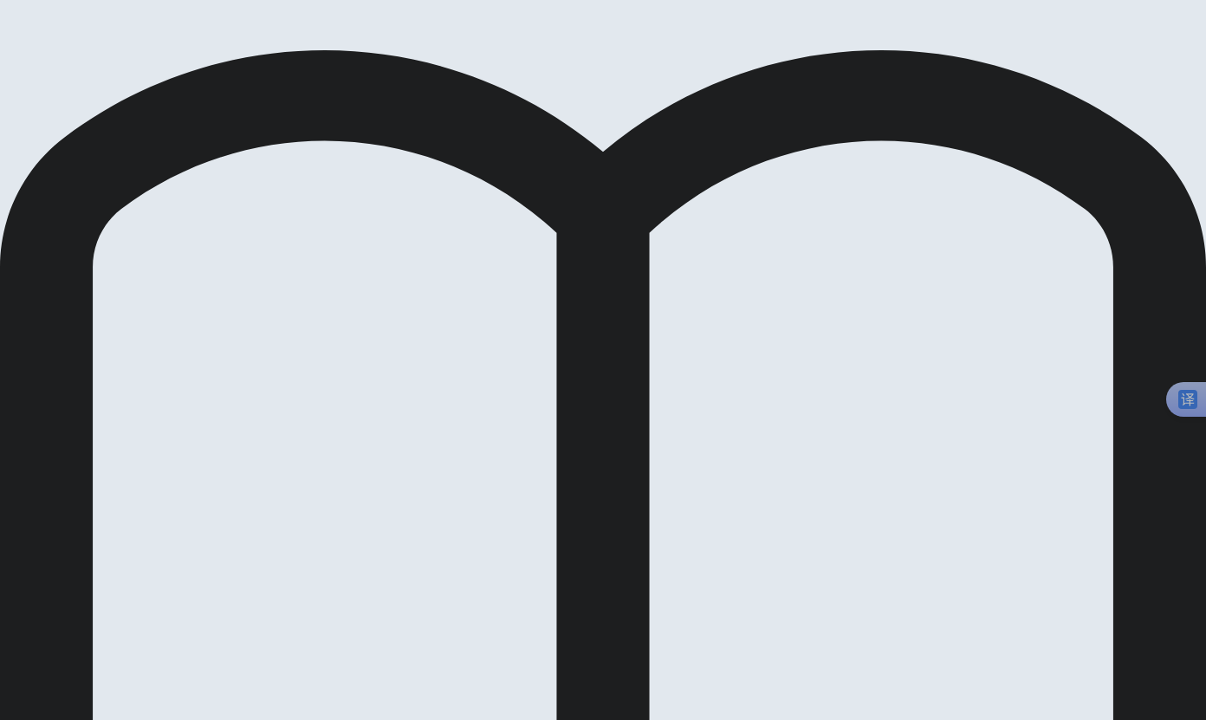
drag, startPoint x: 889, startPoint y: 35, endPoint x: 882, endPoint y: 41, distance: 9.2
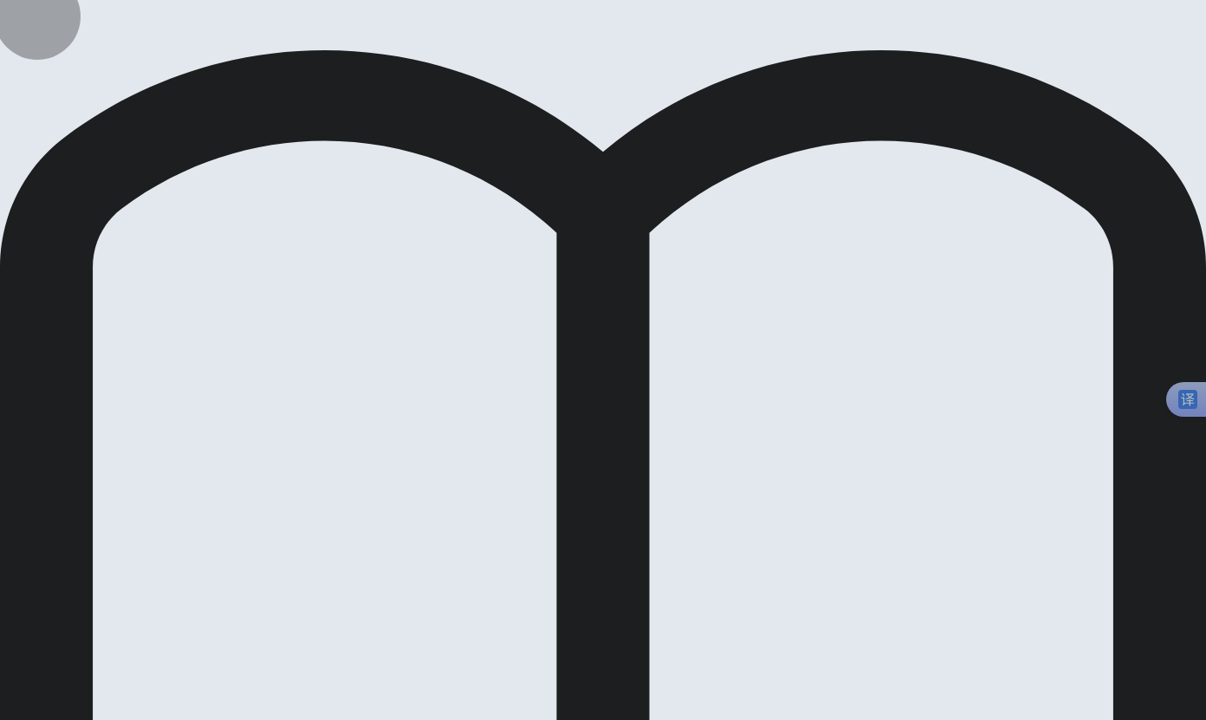
drag, startPoint x: 279, startPoint y: 344, endPoint x: 367, endPoint y: 335, distance: 88.8
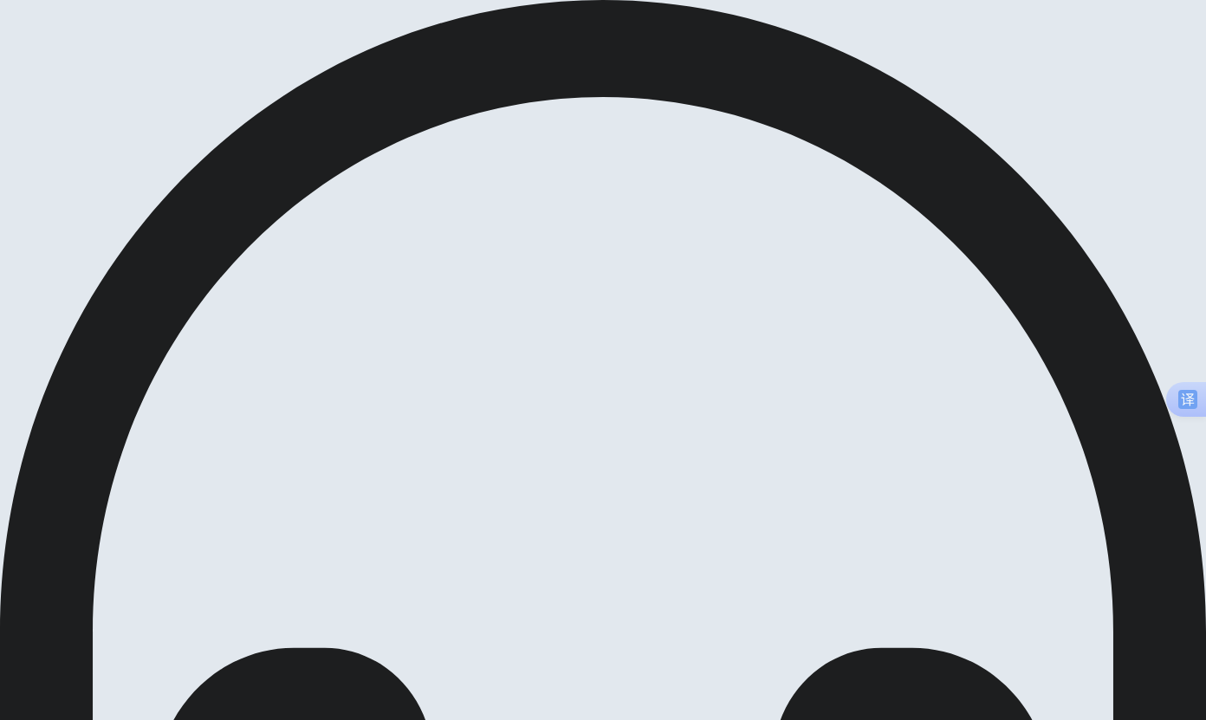
drag, startPoint x: 126, startPoint y: 208, endPoint x: 450, endPoint y: 295, distance: 336.2
drag, startPoint x: 145, startPoint y: 214, endPoint x: 413, endPoint y: 271, distance: 274.5
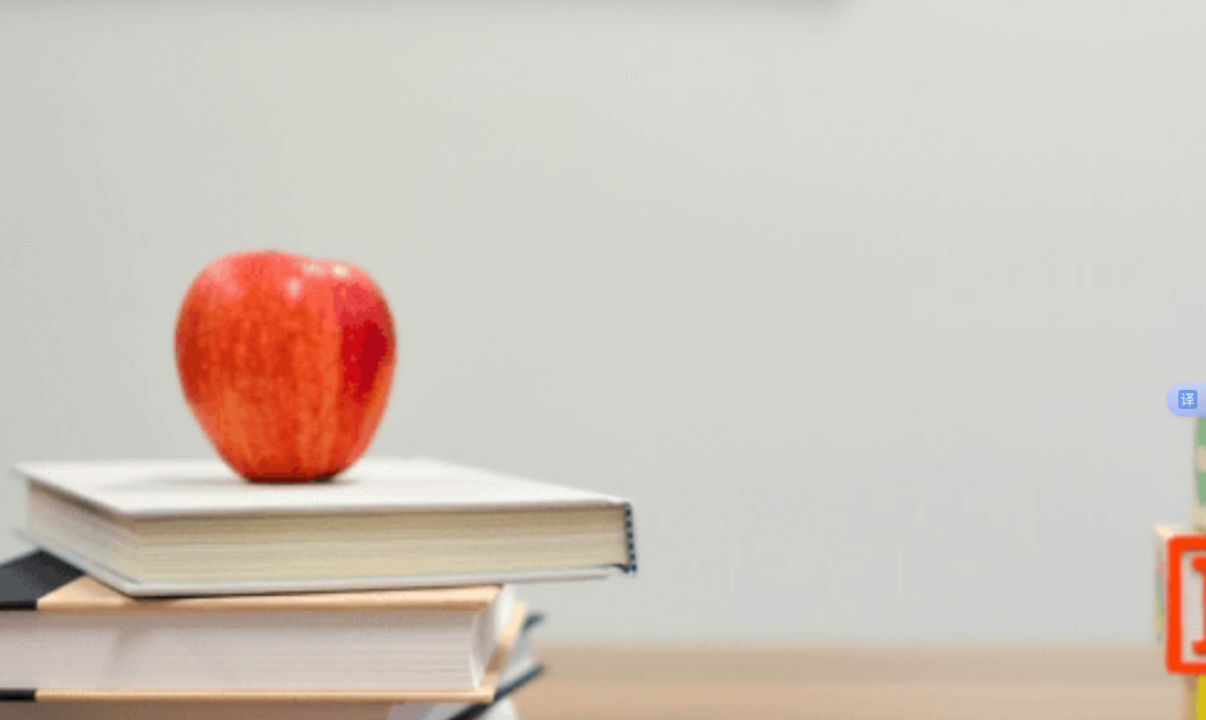
scroll to position [58, 0]
drag, startPoint x: 593, startPoint y: 171, endPoint x: 602, endPoint y: 166, distance: 9.7
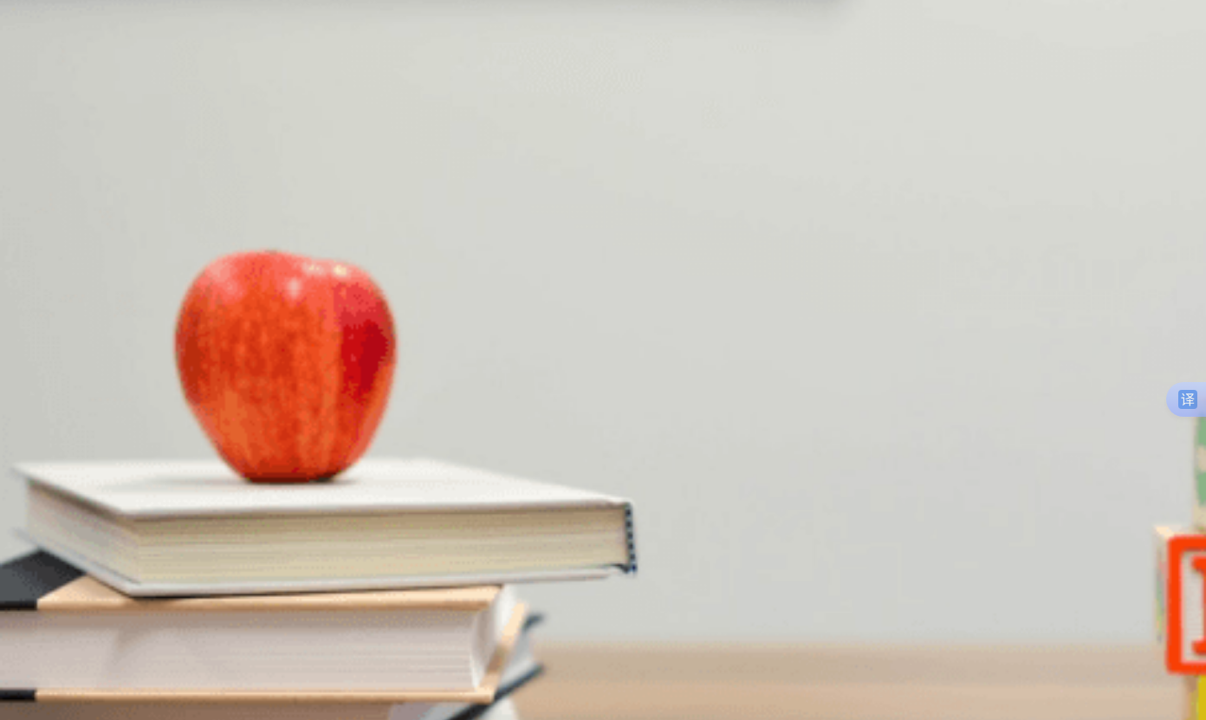
scroll to position [1615, 0]
drag, startPoint x: 615, startPoint y: 313, endPoint x: 845, endPoint y: 393, distance: 244.1
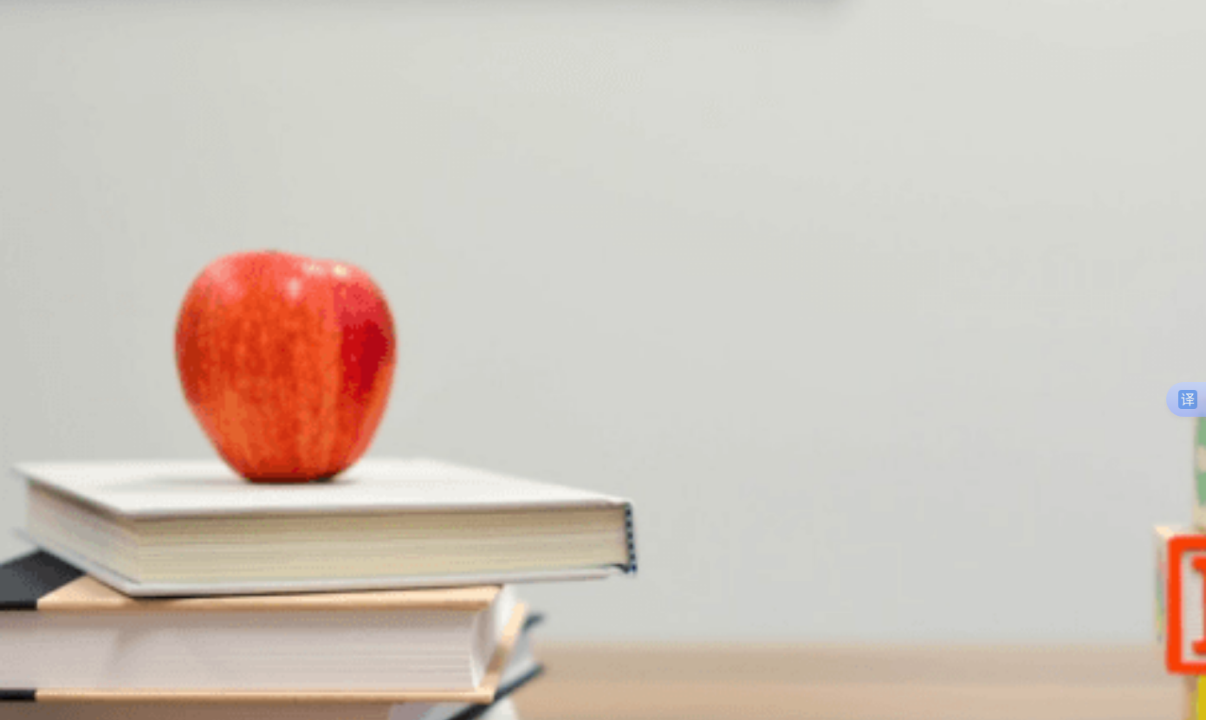
drag, startPoint x: 599, startPoint y: 372, endPoint x: 629, endPoint y: 377, distance: 30.6
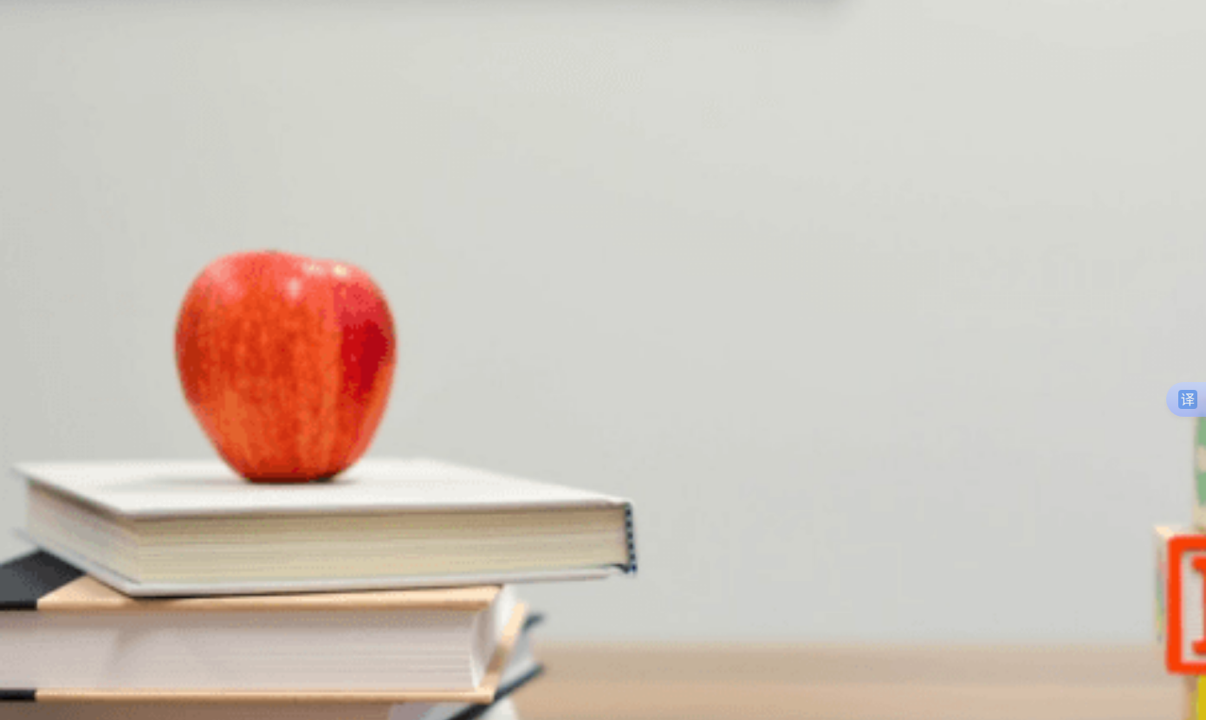
drag, startPoint x: 392, startPoint y: 187, endPoint x: 338, endPoint y: 182, distance: 54.0
drag, startPoint x: 398, startPoint y: 185, endPoint x: 109, endPoint y: 176, distance: 289.5
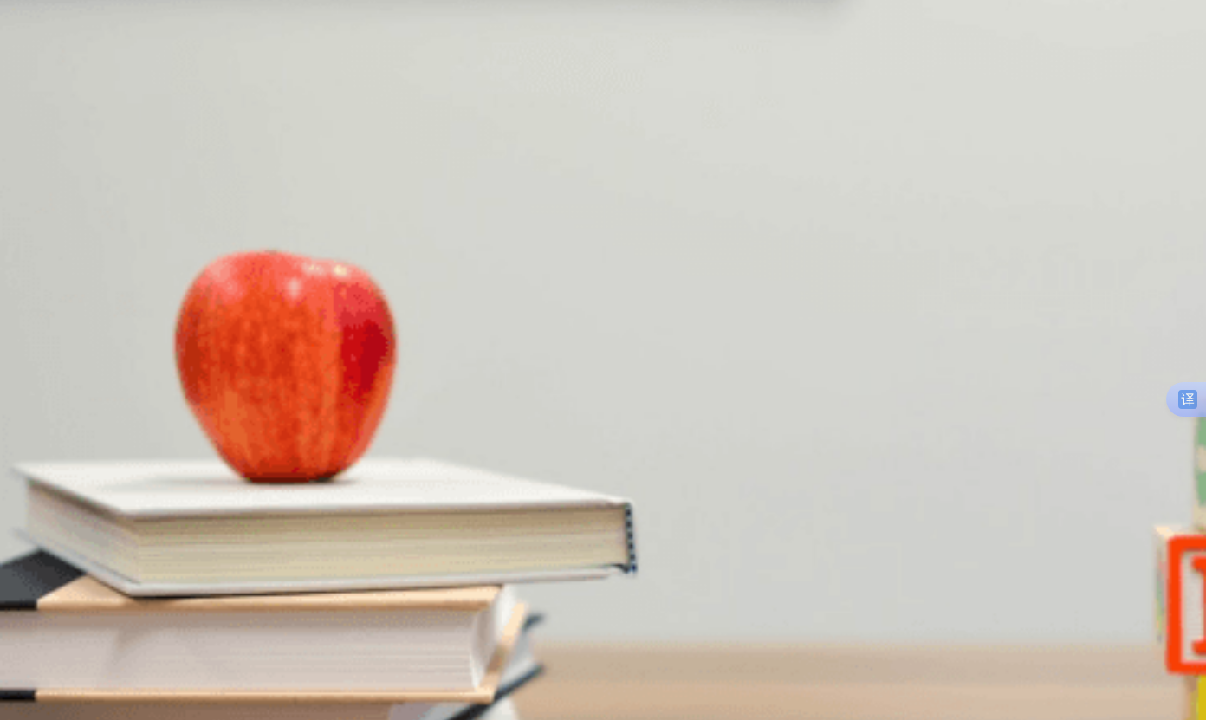
drag, startPoint x: 987, startPoint y: 29, endPoint x: 955, endPoint y: 312, distance: 284.3
click at [973, 353] on div "EPT Listening Continue Continue Question 1 How long does the man consider stayi…" at bounding box center [603, 360] width 1206 height 720
type input "0"
drag, startPoint x: 988, startPoint y: 37, endPoint x: 974, endPoint y: 518, distance: 481.0
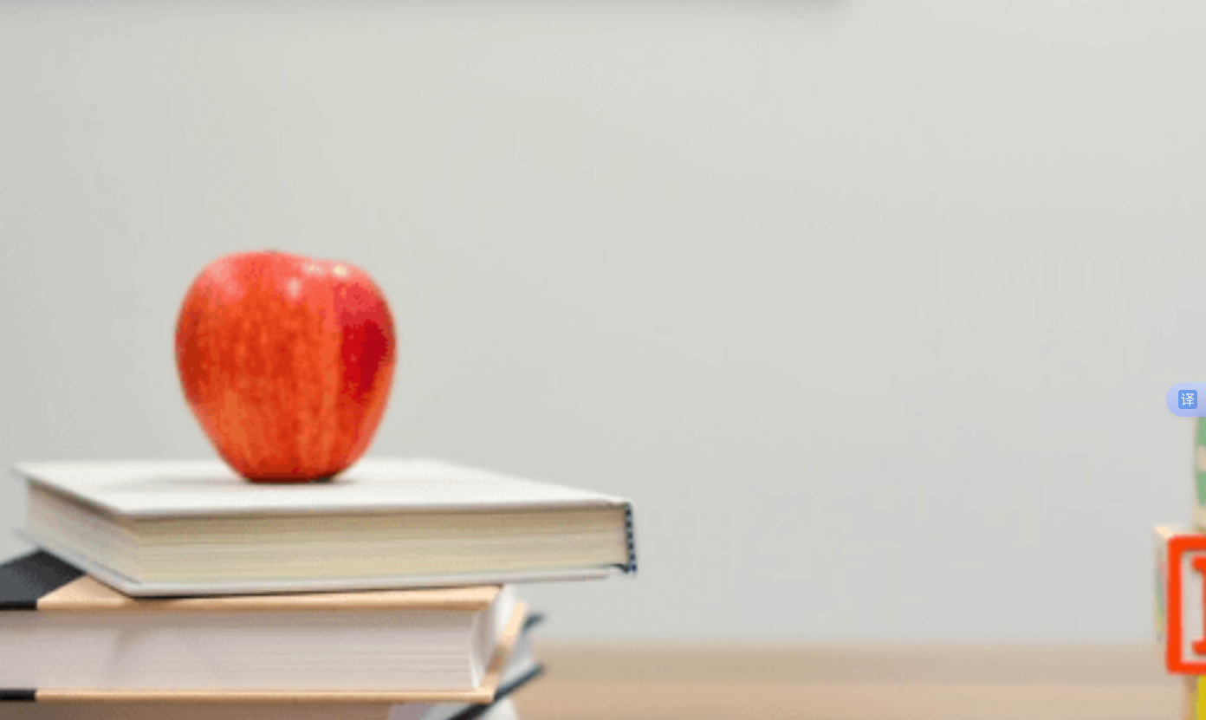
click at [998, 495] on div "EPT Listening Continue Continue Question 1 How long does the man consider stayi…" at bounding box center [603, 360] width 1206 height 720
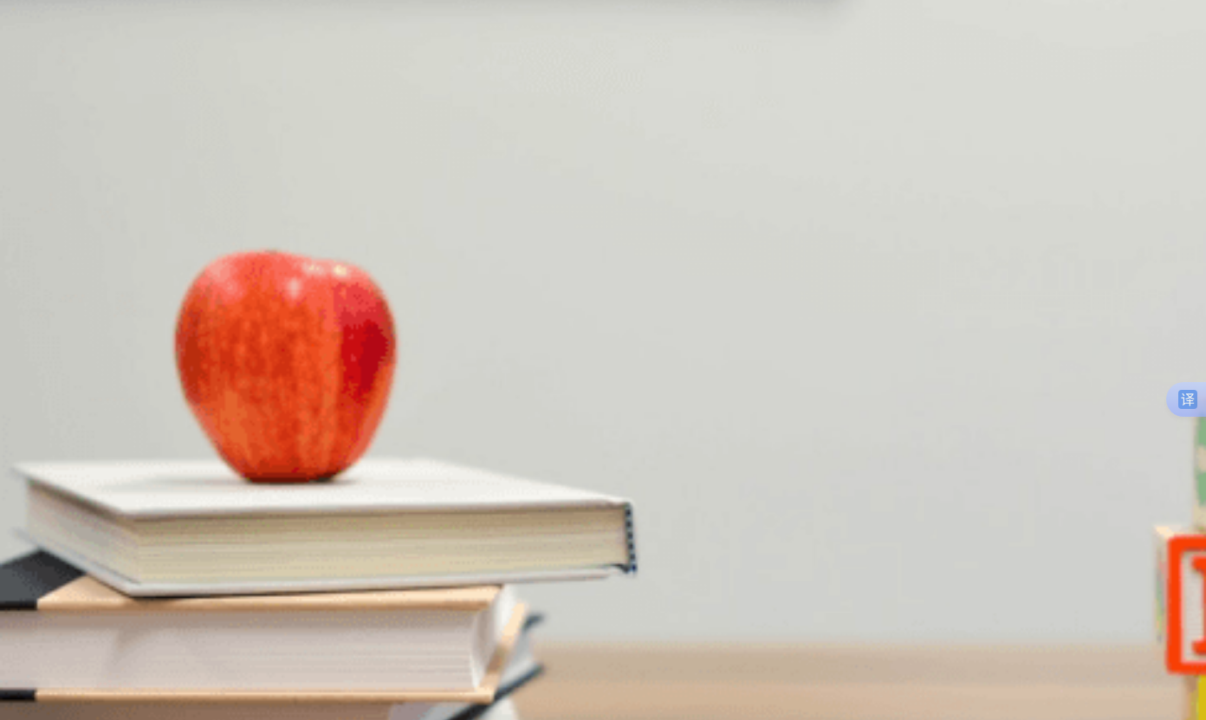
drag, startPoint x: 1108, startPoint y: 413, endPoint x: 1108, endPoint y: 429, distance: 15.6
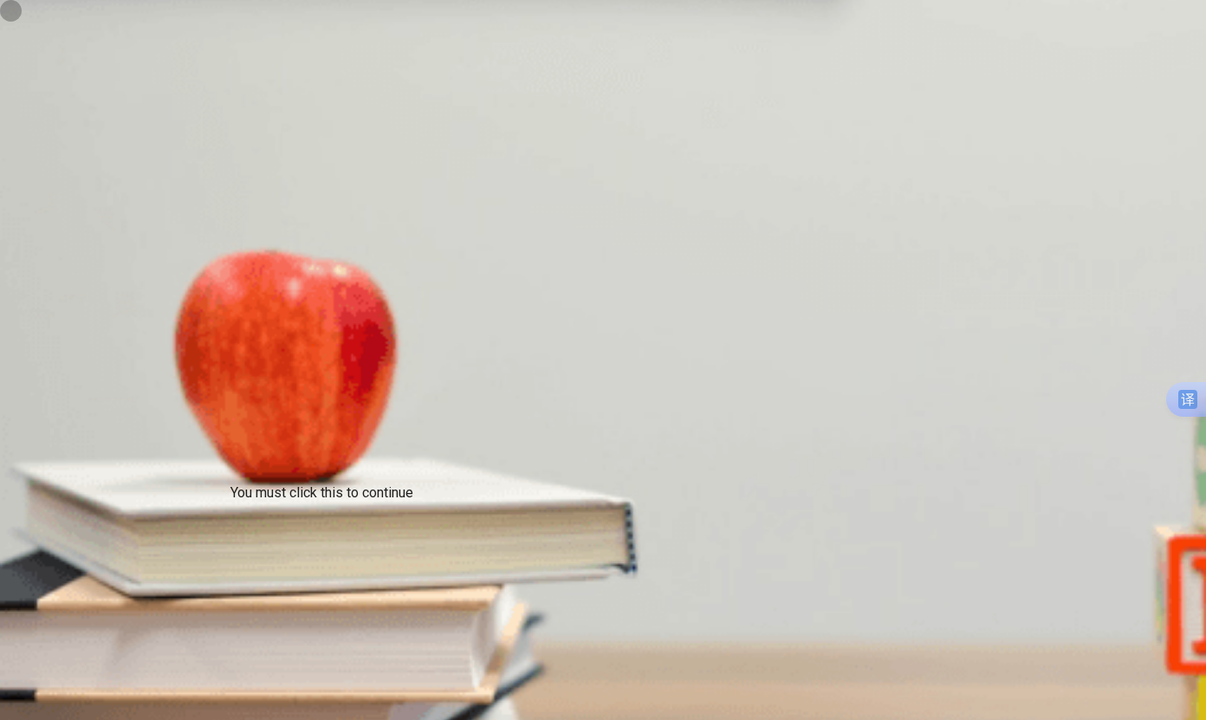
drag, startPoint x: 418, startPoint y: 503, endPoint x: 463, endPoint y: 533, distance: 54.5
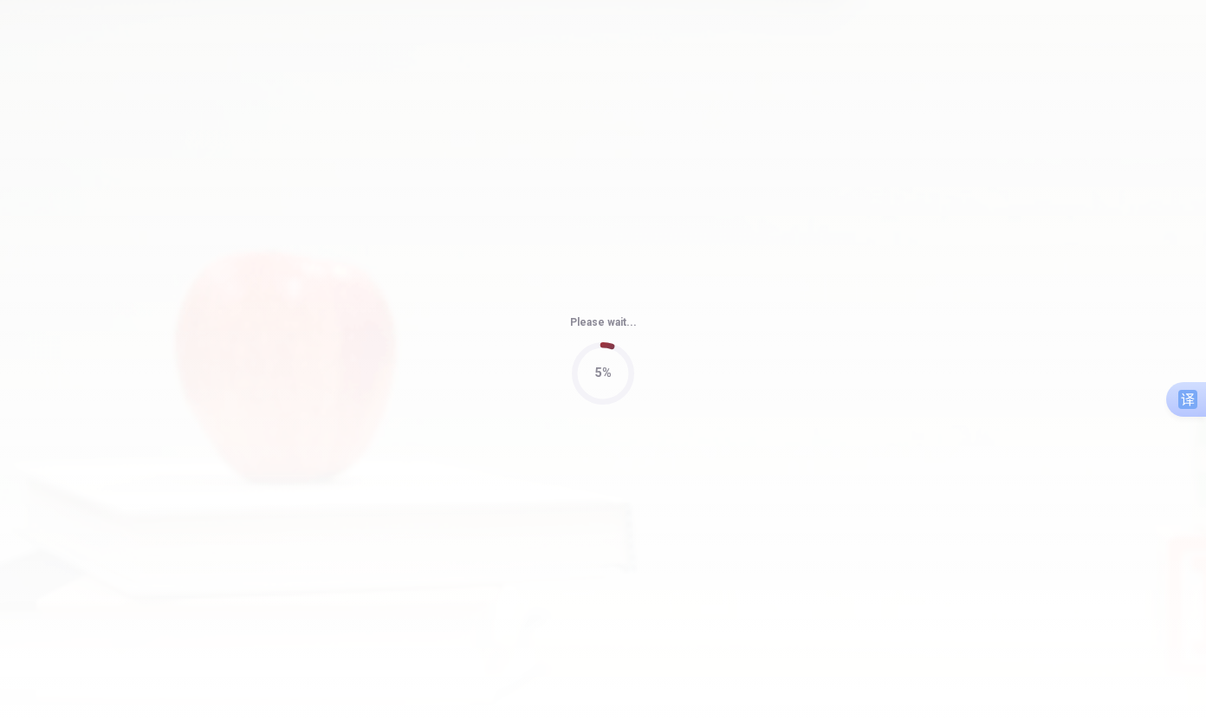
type input "64"
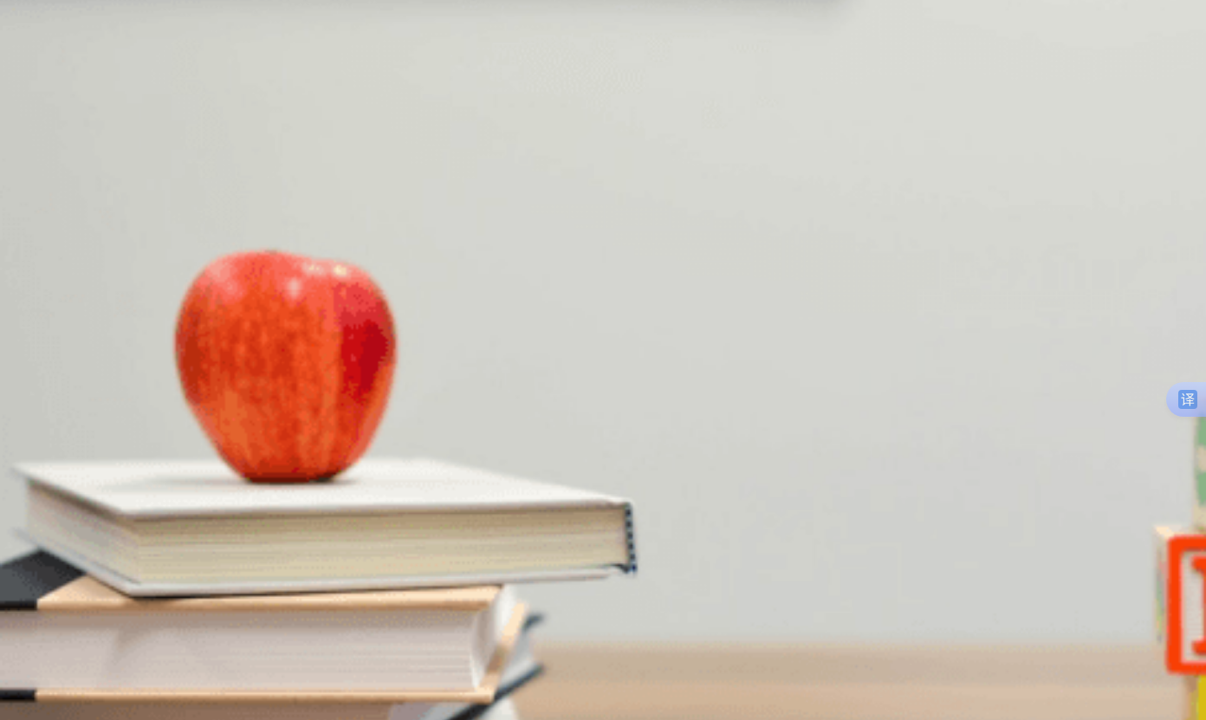
scroll to position [1159, 0]
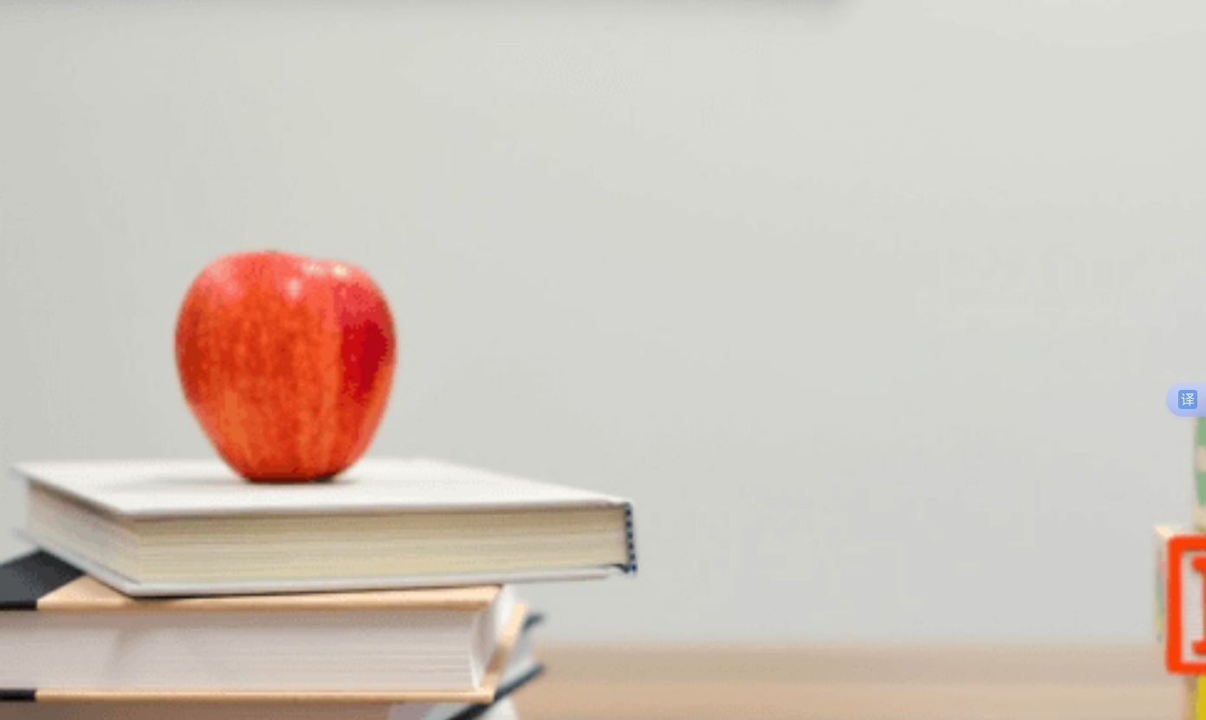
scroll to position [1225, 0]
drag, startPoint x: 624, startPoint y: 348, endPoint x: 653, endPoint y: 353, distance: 29.8
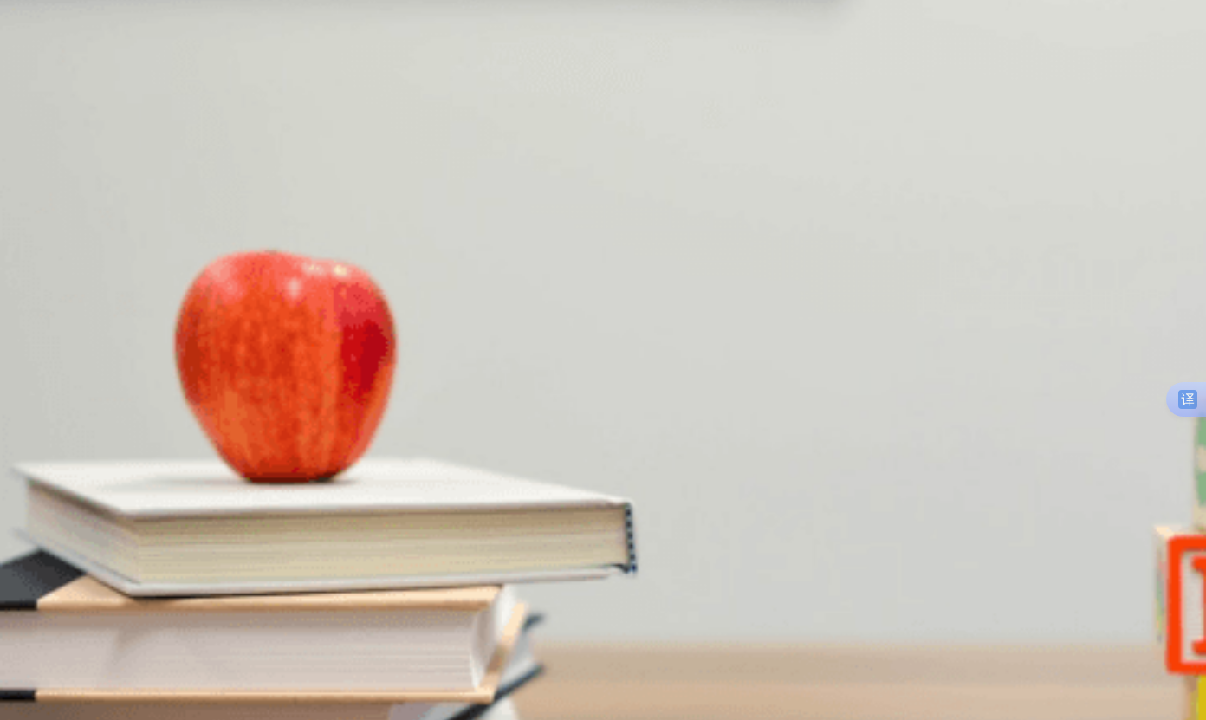
scroll to position [4, 0]
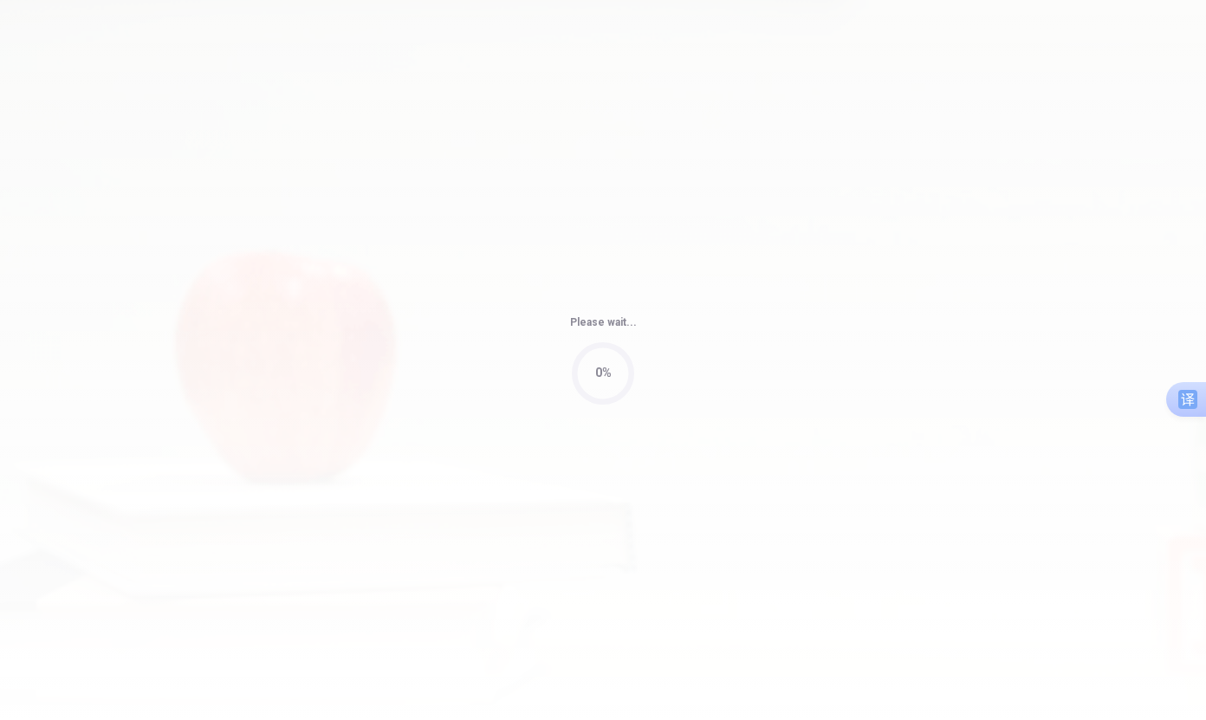
type input "68"
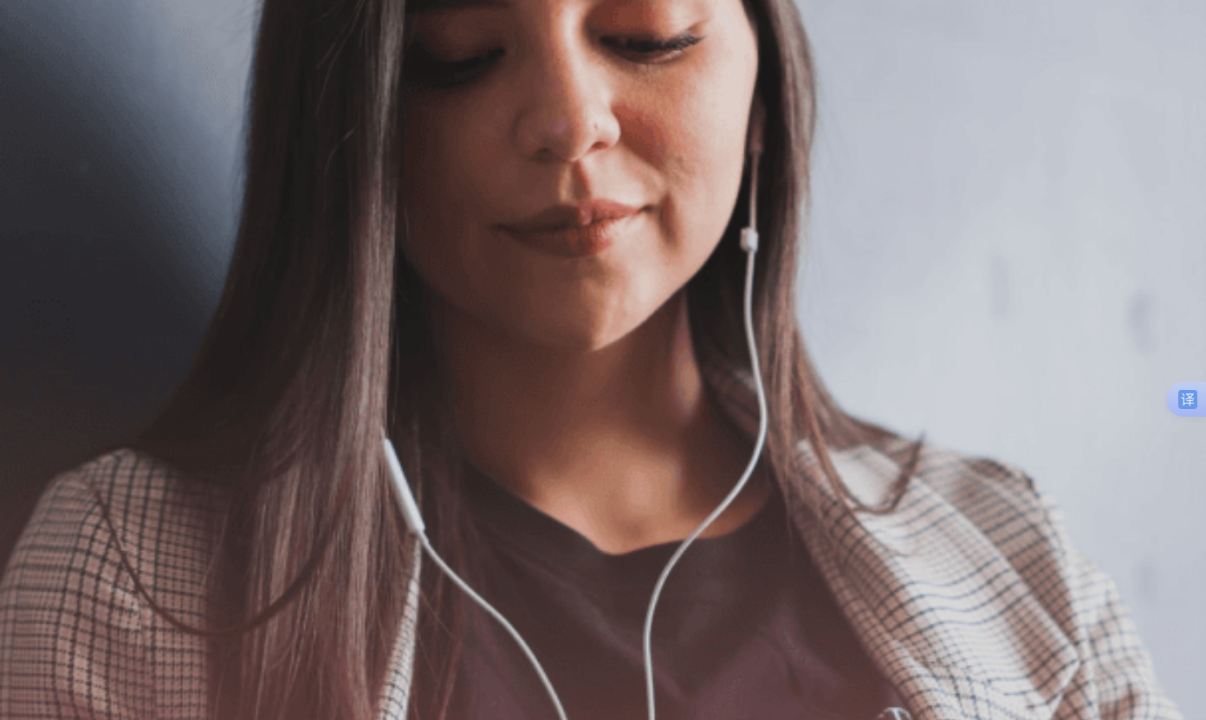
drag, startPoint x: 128, startPoint y: 364, endPoint x: 247, endPoint y: 427, distance: 134.5
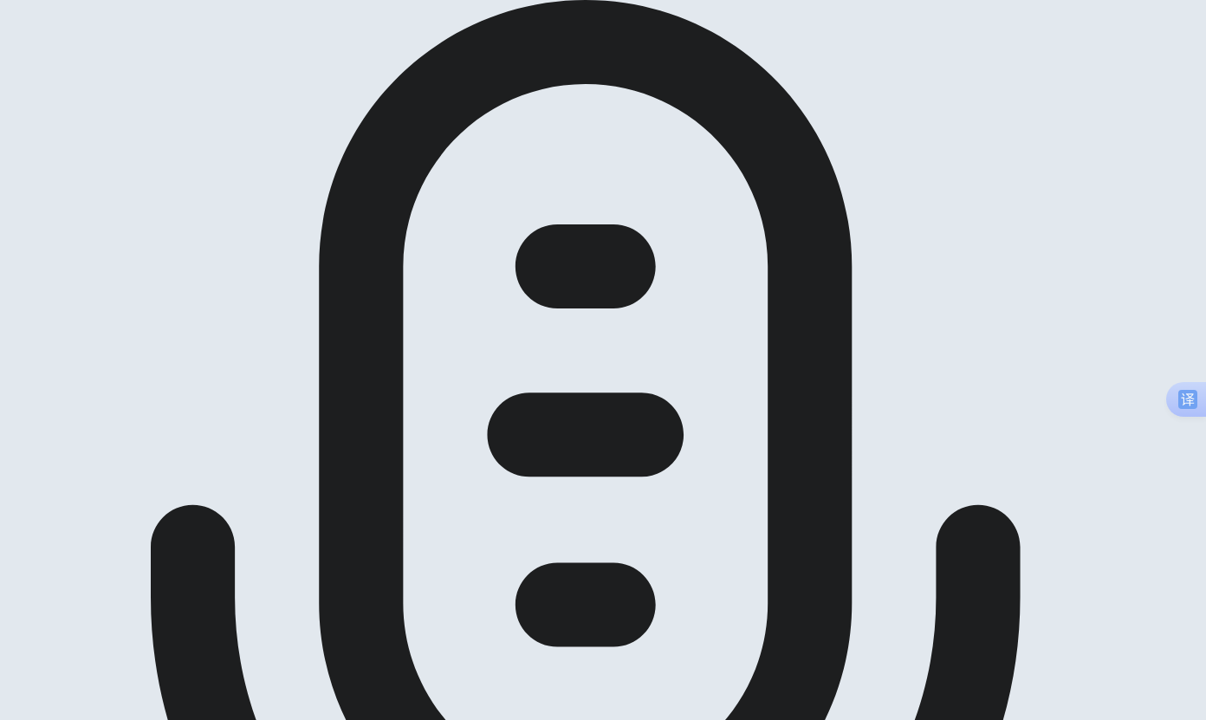
drag, startPoint x: 998, startPoint y: 28, endPoint x: 1055, endPoint y: 426, distance: 402.5
click at [1055, 426] on div "EPT Speaking Continue Continue Checking the Microphone Check if your microphone…" at bounding box center [603, 360] width 1206 height 720
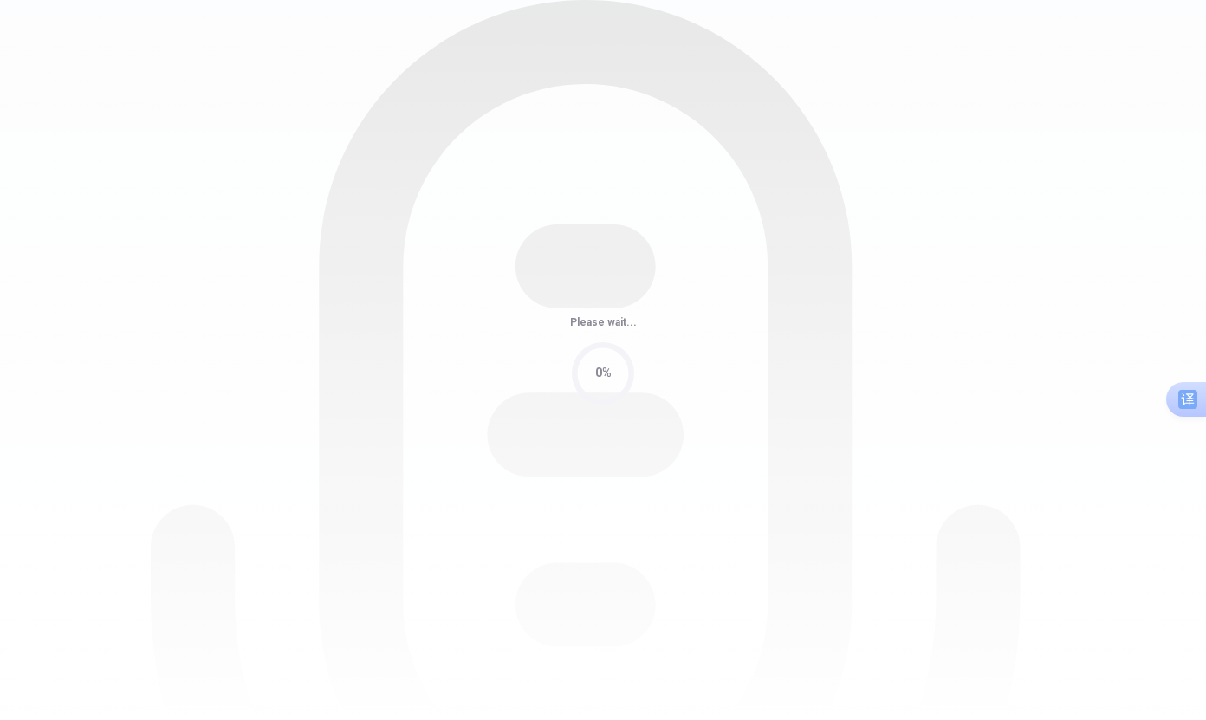
scroll to position [0, 0]
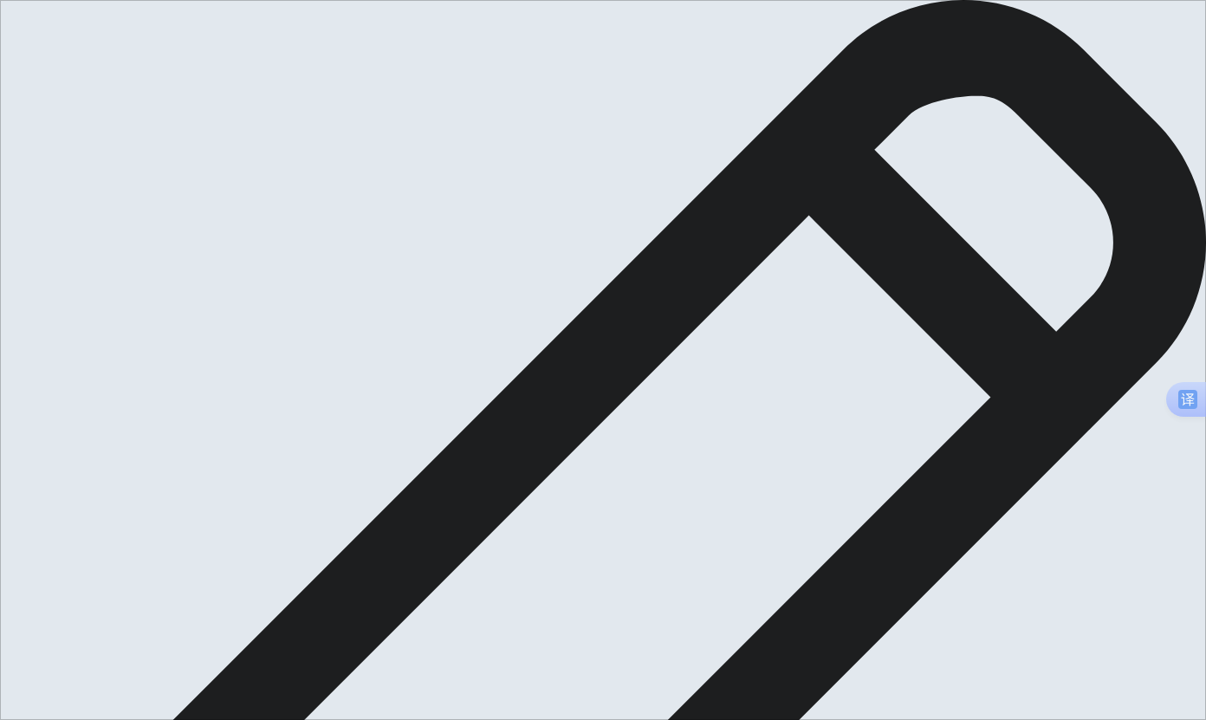
drag, startPoint x: 654, startPoint y: 80, endPoint x: 657, endPoint y: 95, distance: 16.0
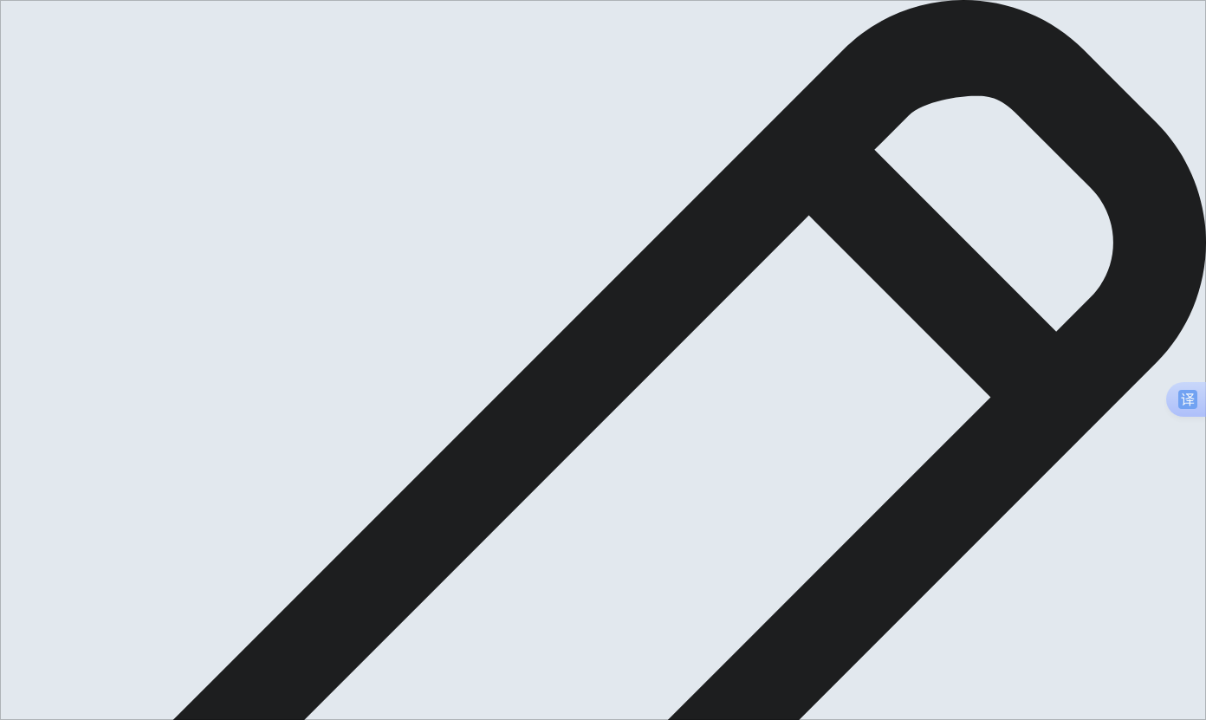
type textarea "I like accuntant book , because this book can give me do momeny. Othere some cu…"
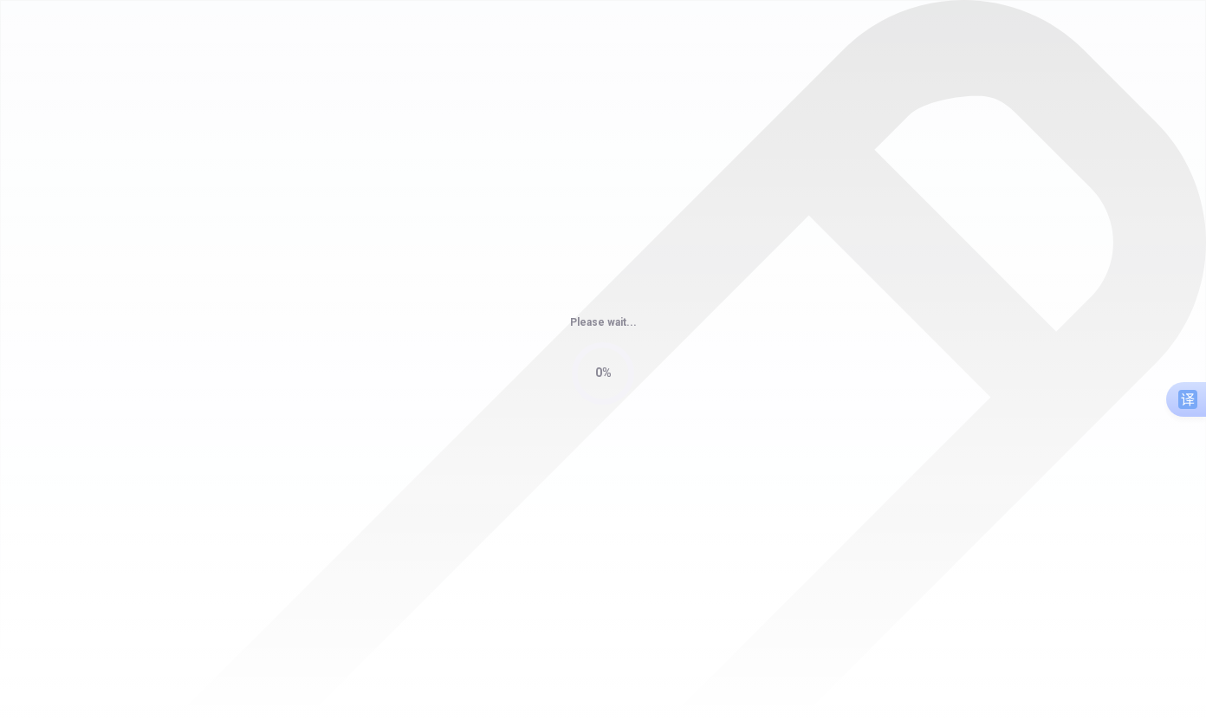
scroll to position [0, 0]
